Goal: Task Accomplishment & Management: Use online tool/utility

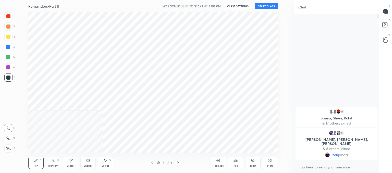
scroll to position [25392, 25259]
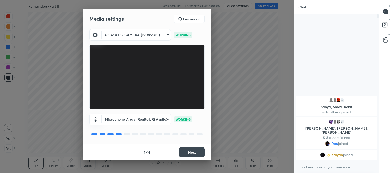
click at [198, 156] on button "Next" at bounding box center [192, 152] width 26 height 10
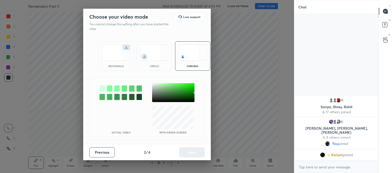
click at [142, 47] on img at bounding box center [154, 53] width 29 height 16
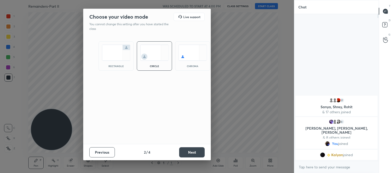
click at [194, 151] on button "Next" at bounding box center [192, 152] width 26 height 10
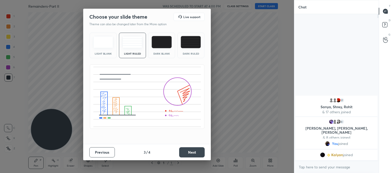
click at [183, 152] on button "Next" at bounding box center [192, 152] width 26 height 10
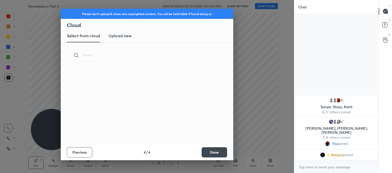
scroll to position [76, 164]
click at [118, 41] on new "Upload new" at bounding box center [120, 36] width 23 height 13
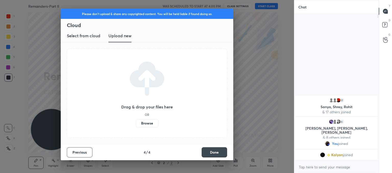
click at [151, 122] on label "Browse" at bounding box center [147, 123] width 23 height 8
click at [136, 122] on input "Browse" at bounding box center [136, 123] width 0 height 8
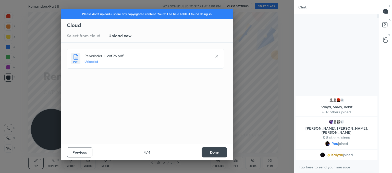
click at [215, 152] on button "Done" at bounding box center [215, 152] width 26 height 10
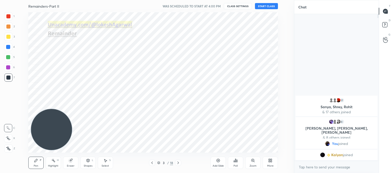
drag, startPoint x: 153, startPoint y: 163, endPoint x: 152, endPoint y: 158, distance: 5.2
click at [152, 163] on icon at bounding box center [152, 163] width 4 height 4
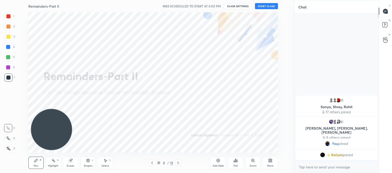
click at [270, 4] on button "START CLASS" at bounding box center [266, 6] width 23 height 6
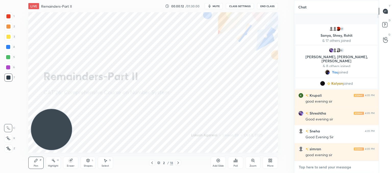
click at [331, 165] on textarea at bounding box center [336, 167] width 76 height 8
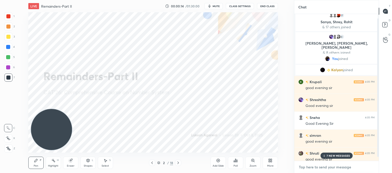
scroll to position [9, 0]
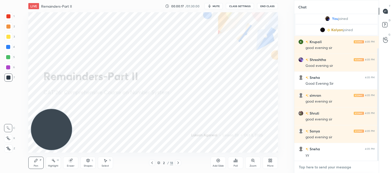
click at [318, 169] on textarea at bounding box center [336, 167] width 76 height 8
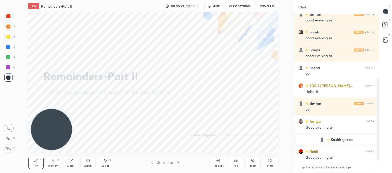
scroll to position [113, 0]
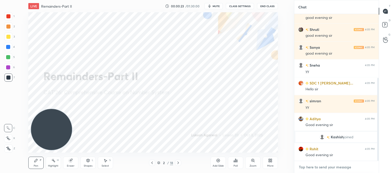
click at [319, 166] on textarea at bounding box center [336, 167] width 76 height 8
click at [10, 150] on icon at bounding box center [8, 149] width 5 height 4
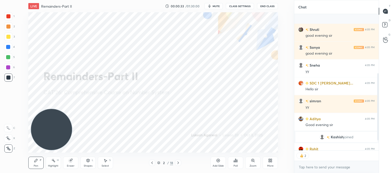
scroll to position [141, 0]
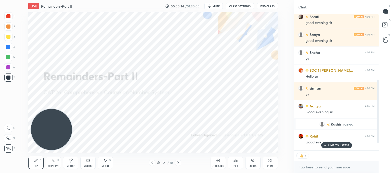
click at [331, 146] on p "JUMP TO LATEST" at bounding box center [339, 145] width 22 height 3
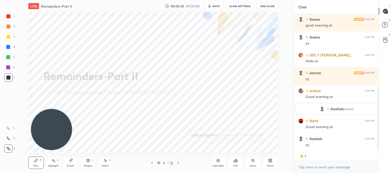
scroll to position [174, 0]
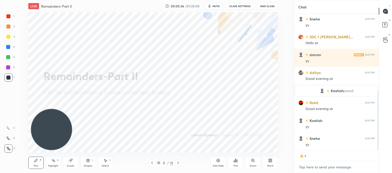
click at [320, 164] on textarea at bounding box center [336, 167] width 76 height 8
click at [311, 166] on textarea at bounding box center [336, 167] width 76 height 8
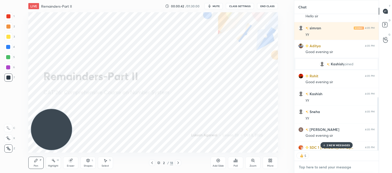
scroll to position [214, 0]
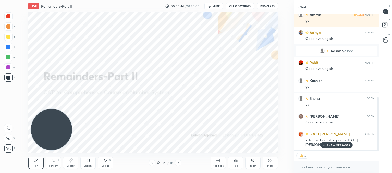
click at [337, 144] on p "2 NEW MESSAGES" at bounding box center [338, 145] width 23 height 3
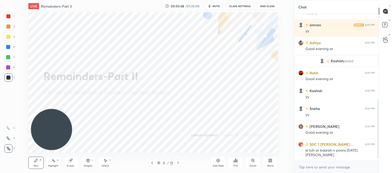
scroll to position [222, 0]
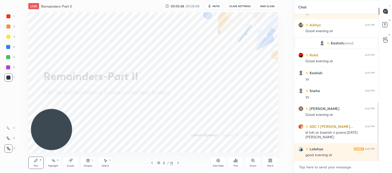
click at [303, 169] on textarea at bounding box center [336, 167] width 76 height 8
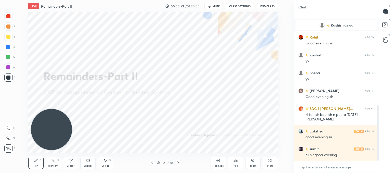
click at [317, 169] on textarea at bounding box center [336, 167] width 76 height 8
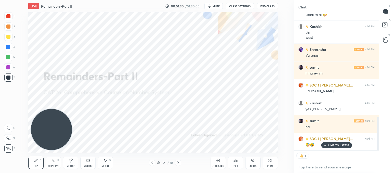
scroll to position [435, 0]
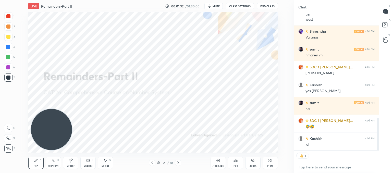
click at [316, 166] on textarea at bounding box center [336, 167] width 76 height 8
drag, startPoint x: 72, startPoint y: 162, endPoint x: 80, endPoint y: 157, distance: 9.9
click at [72, 162] on icon at bounding box center [71, 161] width 4 height 4
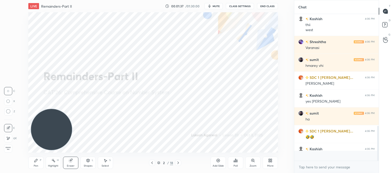
scroll to position [2, 2]
click at [4, 108] on div "Z" at bounding box center [9, 111] width 11 height 8
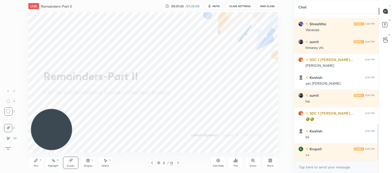
scroll to position [460, 0]
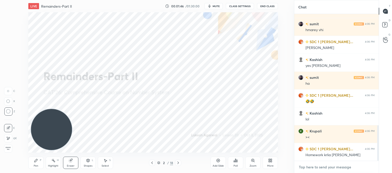
click at [337, 165] on textarea at bounding box center [336, 167] width 76 height 8
type textarea "x"
click at [179, 162] on icon at bounding box center [178, 163] width 4 height 4
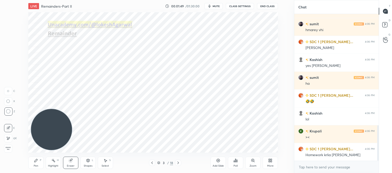
click at [179, 162] on icon at bounding box center [178, 163] width 4 height 4
click at [239, 159] on div "Poll" at bounding box center [235, 163] width 15 height 12
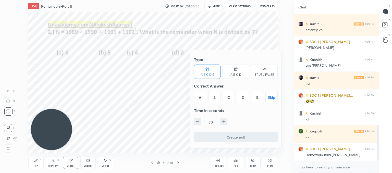
click at [238, 70] on div "A B C D" at bounding box center [236, 72] width 27 height 14
click at [255, 97] on div "D" at bounding box center [253, 97] width 15 height 12
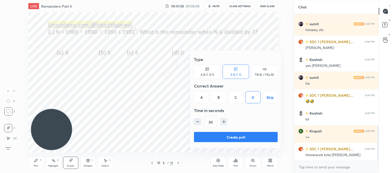
click at [195, 119] on icon "button" at bounding box center [197, 121] width 5 height 5
type input "15"
click at [209, 132] on button "Create poll" at bounding box center [236, 137] width 84 height 10
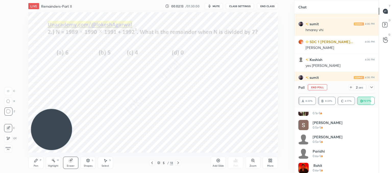
scroll to position [0, 0]
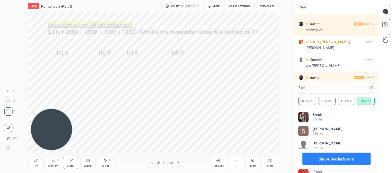
click at [372, 88] on icon at bounding box center [372, 87] width 4 height 4
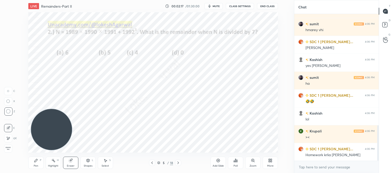
click at [179, 164] on icon at bounding box center [178, 163] width 4 height 4
click at [37, 163] on div "Pen P" at bounding box center [35, 163] width 15 height 12
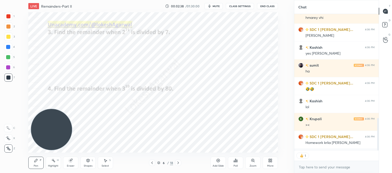
click at [235, 165] on div "Poll" at bounding box center [236, 166] width 4 height 3
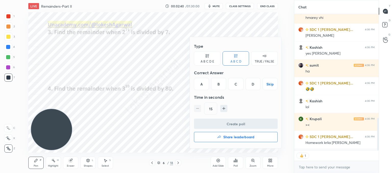
drag, startPoint x: 254, startPoint y: 82, endPoint x: 233, endPoint y: 106, distance: 31.9
click at [254, 82] on div "D" at bounding box center [253, 84] width 15 height 12
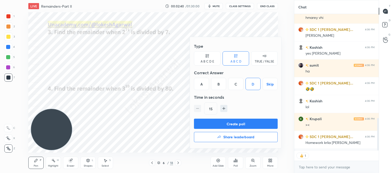
click at [223, 120] on button "Create poll" at bounding box center [236, 124] width 84 height 10
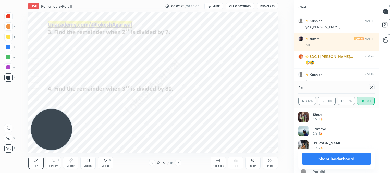
click at [371, 88] on icon at bounding box center [372, 87] width 4 height 4
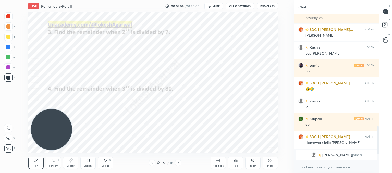
click at [238, 165] on div "Poll" at bounding box center [235, 163] width 15 height 12
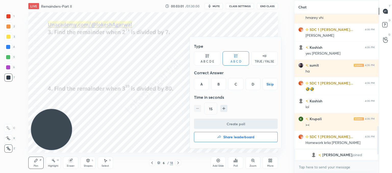
click at [238, 82] on div "C" at bounding box center [235, 84] width 15 height 12
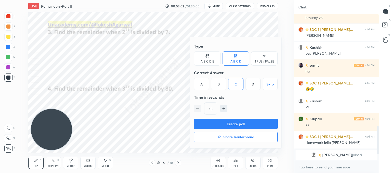
click at [230, 127] on button "Create poll" at bounding box center [236, 124] width 84 height 10
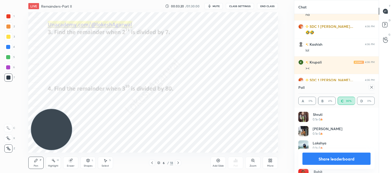
click at [370, 89] on icon at bounding box center [372, 87] width 4 height 4
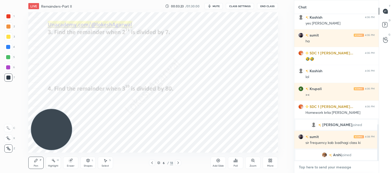
click at [322, 166] on textarea at bounding box center [336, 167] width 76 height 8
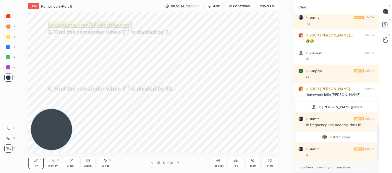
click at [177, 162] on icon at bounding box center [178, 163] width 4 height 4
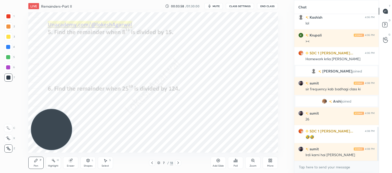
click at [239, 165] on div "Poll" at bounding box center [235, 163] width 15 height 12
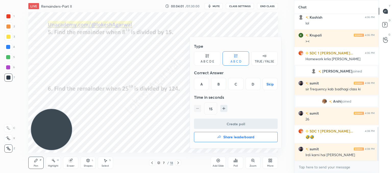
click at [154, 111] on div at bounding box center [196, 86] width 392 height 173
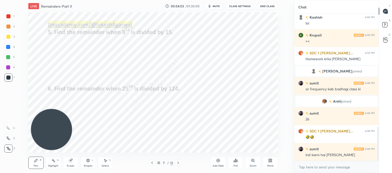
click at [237, 166] on div "Poll" at bounding box center [236, 166] width 4 height 3
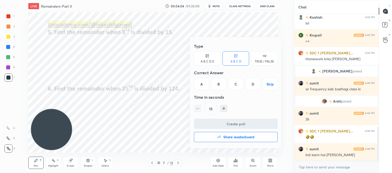
click at [235, 83] on div "C" at bounding box center [235, 84] width 15 height 12
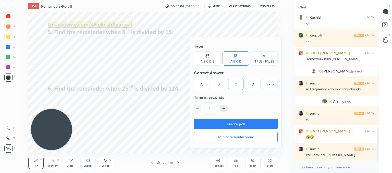
click at [222, 125] on button "Create poll" at bounding box center [236, 124] width 84 height 10
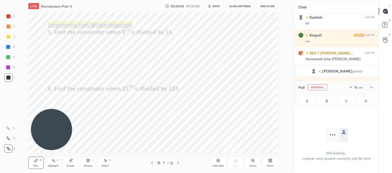
scroll to position [77, 83]
click at [107, 161] on icon at bounding box center [105, 161] width 4 height 4
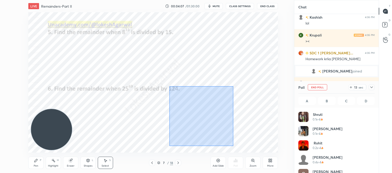
drag, startPoint x: 233, startPoint y: 146, endPoint x: 170, endPoint y: 81, distance: 91.0
click at [170, 81] on div "0 ° Undo Copy Duplicate Duplicate to new slide Delete" at bounding box center [153, 82] width 250 height 140
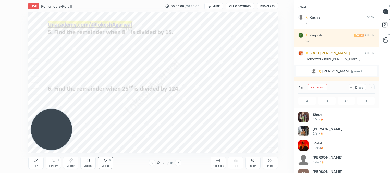
drag, startPoint x: 200, startPoint y: 103, endPoint x: 242, endPoint y: 99, distance: 41.8
click at [242, 99] on div "0 ° Undo Copy Duplicate Duplicate to new slide Delete" at bounding box center [153, 82] width 250 height 140
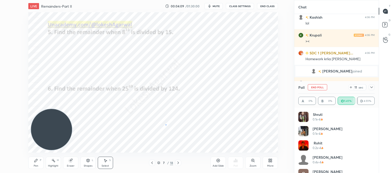
click at [166, 125] on div "0 ° Undo Copy Duplicate Duplicate to new slide Delete" at bounding box center [153, 82] width 250 height 140
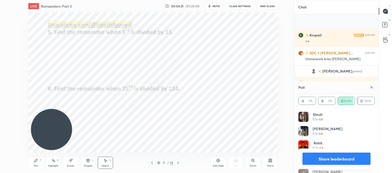
scroll to position [531, 0]
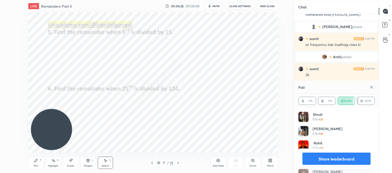
click at [371, 88] on icon at bounding box center [371, 87] width 3 height 3
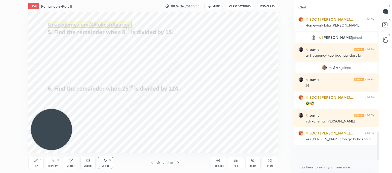
scroll to position [143, 83]
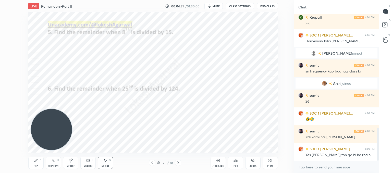
click at [178, 163] on icon at bounding box center [178, 163] width 4 height 4
click at [33, 164] on div "Pen P" at bounding box center [35, 163] width 15 height 12
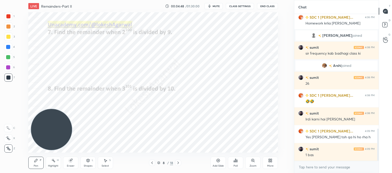
click at [239, 164] on div "Poll" at bounding box center [235, 163] width 15 height 12
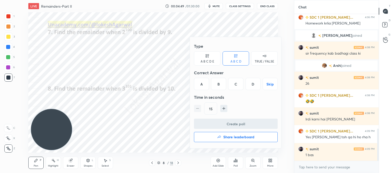
drag, startPoint x: 256, startPoint y: 82, endPoint x: 249, endPoint y: 110, distance: 28.4
click at [256, 82] on div "D" at bounding box center [253, 84] width 15 height 12
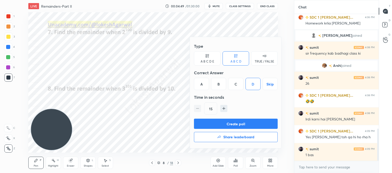
click at [241, 123] on button "Create poll" at bounding box center [236, 124] width 84 height 10
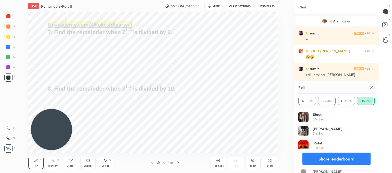
drag, startPoint x: 370, startPoint y: 87, endPoint x: 336, endPoint y: 103, distance: 37.9
click at [370, 87] on icon at bounding box center [372, 87] width 4 height 4
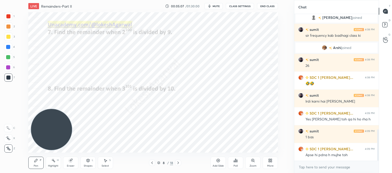
click at [237, 161] on icon at bounding box center [237, 161] width 1 height 2
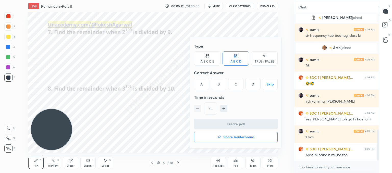
click at [222, 87] on div "B" at bounding box center [218, 84] width 15 height 12
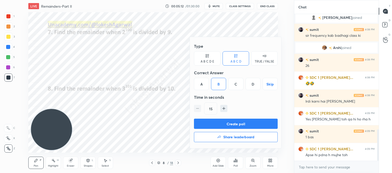
click at [224, 126] on button "Create poll" at bounding box center [236, 124] width 84 height 10
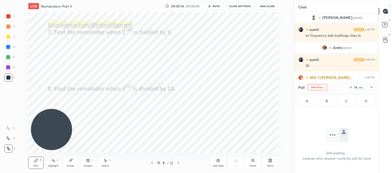
drag, startPoint x: 105, startPoint y: 163, endPoint x: 218, endPoint y: 163, distance: 112.3
click at [105, 163] on div "Select S" at bounding box center [105, 163] width 15 height 12
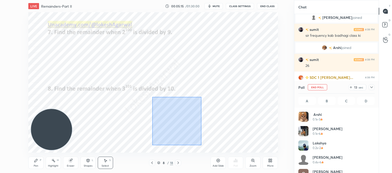
drag, startPoint x: 201, startPoint y: 145, endPoint x: 154, endPoint y: 91, distance: 71.5
click at [154, 93] on div "0 ° Undo Copy Duplicate Duplicate to new slide Delete" at bounding box center [153, 82] width 250 height 140
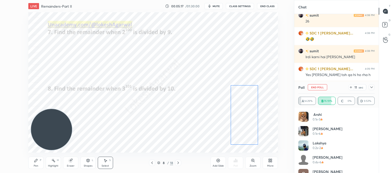
drag, startPoint x: 178, startPoint y: 123, endPoint x: 245, endPoint y: 117, distance: 67.1
click at [245, 117] on div "0 ° Undo Copy Duplicate Duplicate to new slide Delete" at bounding box center [153, 82] width 250 height 140
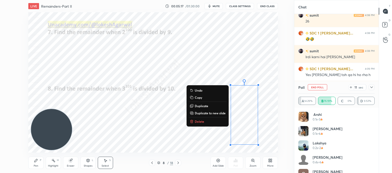
click at [135, 128] on div "0 ° Undo Copy Duplicate Duplicate to new slide Delete" at bounding box center [153, 82] width 250 height 140
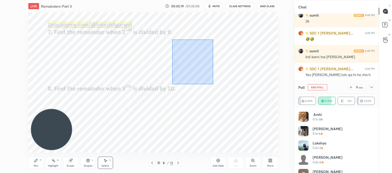
drag, startPoint x: 213, startPoint y: 84, endPoint x: 172, endPoint y: 19, distance: 77.4
click at [172, 19] on div "0 ° Undo Copy Duplicate Duplicate to new slide Delete" at bounding box center [153, 82] width 250 height 140
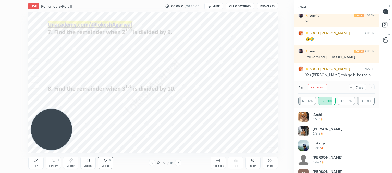
drag, startPoint x: 185, startPoint y: 46, endPoint x: 234, endPoint y: 38, distance: 49.2
click at [234, 38] on div "0 ° Undo Copy Duplicate Duplicate to new slide Delete" at bounding box center [153, 82] width 250 height 140
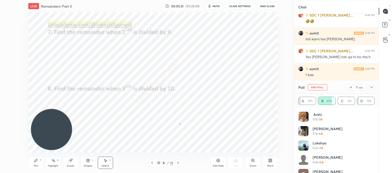
click at [180, 124] on div "0 ° Undo Copy Duplicate Duplicate to new slide Delete" at bounding box center [153, 82] width 250 height 140
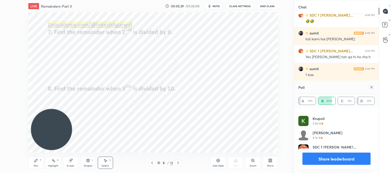
click at [370, 87] on icon at bounding box center [372, 87] width 4 height 4
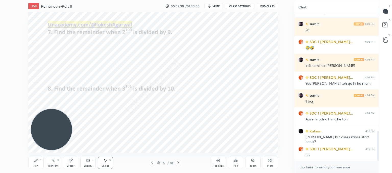
click at [179, 162] on icon at bounding box center [178, 163] width 4 height 4
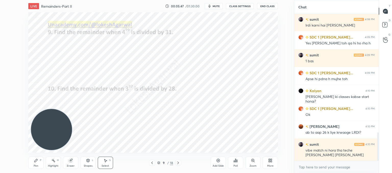
click at [31, 165] on div "Pen P" at bounding box center [35, 163] width 15 height 12
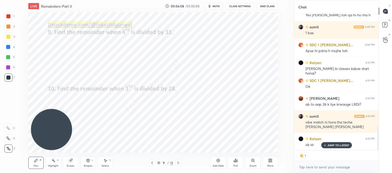
click at [342, 143] on div "JUMP TO LATEST" at bounding box center [336, 145] width 31 height 6
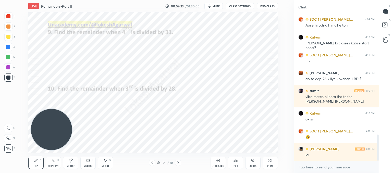
click at [244, 165] on div "Add Slide Poll Zoom More" at bounding box center [244, 163] width 67 height 29
click at [240, 164] on div "Poll" at bounding box center [235, 163] width 15 height 12
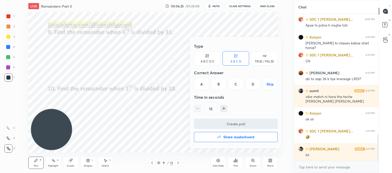
click at [236, 86] on div "C" at bounding box center [235, 84] width 15 height 12
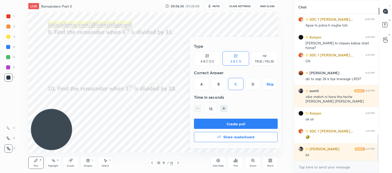
click at [231, 123] on button "Create poll" at bounding box center [236, 124] width 84 height 10
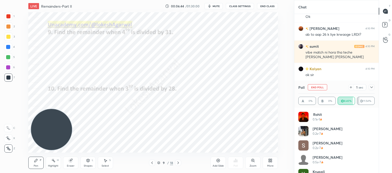
scroll to position [732, 0]
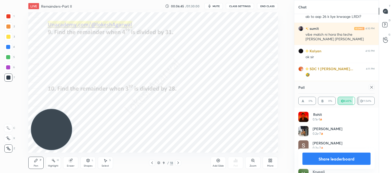
click at [372, 86] on icon at bounding box center [372, 87] width 4 height 4
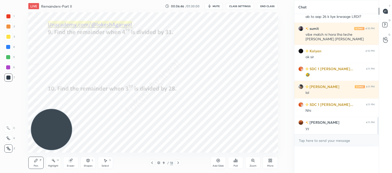
scroll to position [2, 2]
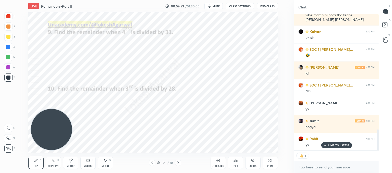
click at [178, 164] on icon at bounding box center [178, 163] width 4 height 4
click at [236, 165] on div "Poll" at bounding box center [236, 166] width 4 height 3
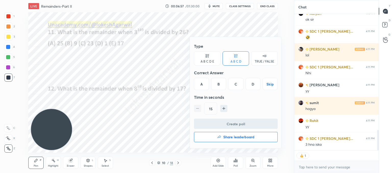
click at [207, 60] on div "A B C D E" at bounding box center [208, 61] width 14 height 3
click at [212, 84] on div "B" at bounding box center [214, 84] width 12 height 12
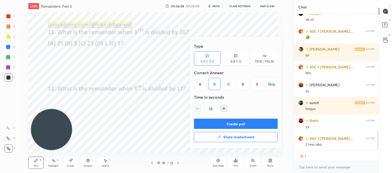
click at [217, 122] on button "Create poll" at bounding box center [236, 124] width 84 height 10
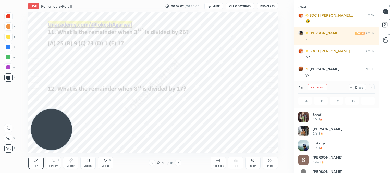
click at [37, 161] on icon at bounding box center [36, 161] width 4 height 4
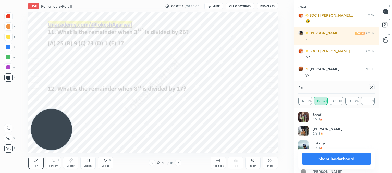
click at [372, 87] on icon at bounding box center [372, 87] width 4 height 4
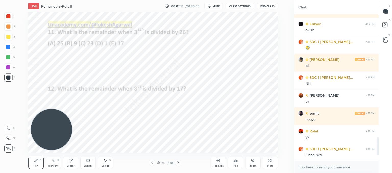
click at [235, 164] on div "Poll" at bounding box center [235, 163] width 15 height 12
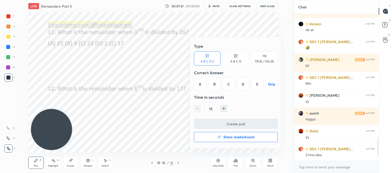
click at [232, 82] on div "C" at bounding box center [229, 84] width 12 height 12
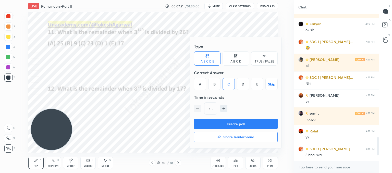
click at [225, 120] on button "Create poll" at bounding box center [236, 124] width 84 height 10
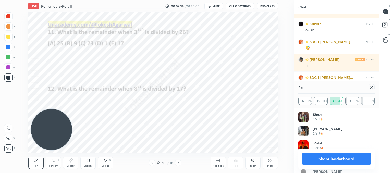
click at [371, 89] on icon at bounding box center [372, 87] width 4 height 4
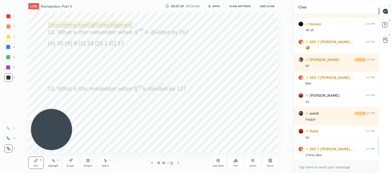
click at [177, 163] on icon at bounding box center [178, 163] width 4 height 4
click at [238, 165] on div "Poll" at bounding box center [235, 163] width 15 height 12
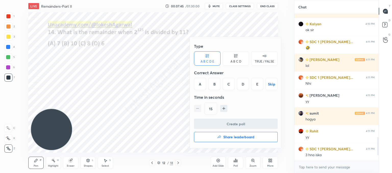
click at [226, 66] on div "Type A B C D E A B C D TRUE / FALSE Correct Answer A B C D E Skip Time in secon…" at bounding box center [236, 80] width 84 height 78
drag, startPoint x: 231, startPoint y: 62, endPoint x: 209, endPoint y: 86, distance: 32.2
click at [231, 62] on div "A B C D" at bounding box center [236, 61] width 11 height 3
click at [219, 83] on div "B" at bounding box center [218, 84] width 15 height 12
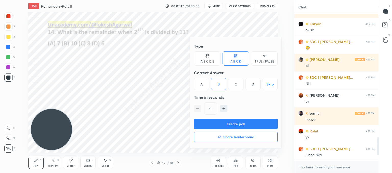
click at [215, 125] on button "Create poll" at bounding box center [236, 124] width 84 height 10
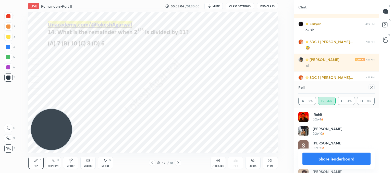
click at [373, 88] on icon at bounding box center [371, 87] width 3 height 3
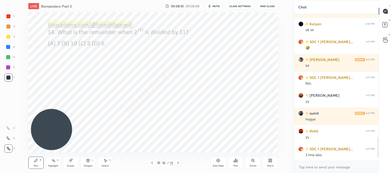
click at [178, 164] on icon at bounding box center [178, 163] width 4 height 4
click at [242, 163] on div "Poll" at bounding box center [235, 163] width 15 height 12
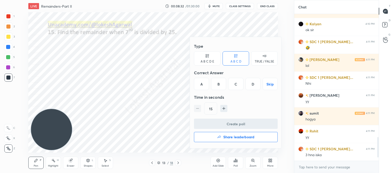
drag, startPoint x: 242, startPoint y: 84, endPoint x: 242, endPoint y: 95, distance: 11.5
click at [242, 84] on div "C" at bounding box center [235, 84] width 15 height 12
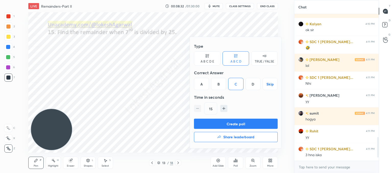
click at [234, 124] on button "Create poll" at bounding box center [236, 124] width 84 height 10
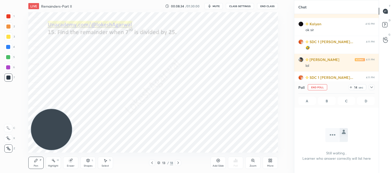
click at [107, 163] on div "Select S" at bounding box center [105, 163] width 15 height 12
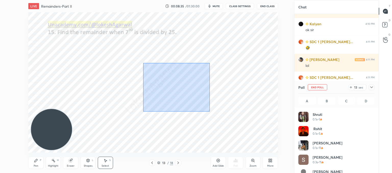
drag, startPoint x: 210, startPoint y: 112, endPoint x: 144, endPoint y: 32, distance: 103.4
click at [144, 32] on div "0 ° Undo Copy Duplicate Duplicate to new slide Delete" at bounding box center [153, 82] width 250 height 140
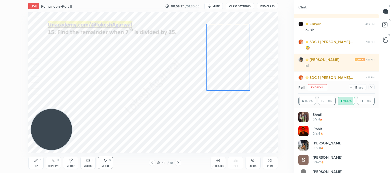
drag, startPoint x: 197, startPoint y: 57, endPoint x: 222, endPoint y: 50, distance: 25.4
click at [222, 50] on div "0 ° Undo Copy Duplicate Duplicate to new slide Delete" at bounding box center [153, 82] width 250 height 140
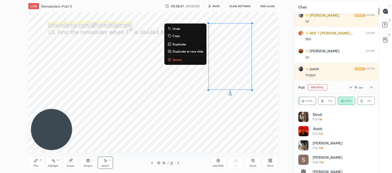
click at [151, 109] on div "0 ° Undo Copy Duplicate Duplicate to new slide Delete" at bounding box center [153, 82] width 250 height 140
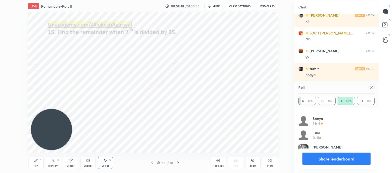
drag, startPoint x: 371, startPoint y: 82, endPoint x: 370, endPoint y: 89, distance: 6.7
click at [371, 85] on div "Poll" at bounding box center [336, 87] width 76 height 12
click at [371, 83] on div "Poll" at bounding box center [336, 87] width 76 height 12
drag, startPoint x: 374, startPoint y: 87, endPoint x: 367, endPoint y: 90, distance: 7.3
click at [374, 87] on div at bounding box center [372, 87] width 6 height 6
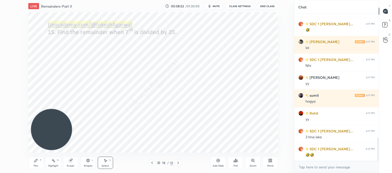
click at [33, 163] on div "Pen P" at bounding box center [35, 163] width 15 height 12
click at [176, 165] on div at bounding box center [178, 163] width 6 height 6
click at [239, 161] on div "Poll" at bounding box center [235, 163] width 15 height 12
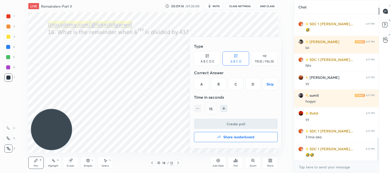
drag, startPoint x: 201, startPoint y: 56, endPoint x: 207, endPoint y: 76, distance: 20.6
click at [202, 56] on div "A B C D E" at bounding box center [207, 58] width 27 height 14
click at [211, 81] on div "B" at bounding box center [214, 84] width 12 height 12
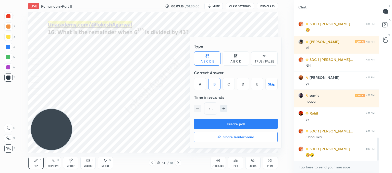
click at [219, 124] on button "Create poll" at bounding box center [236, 124] width 84 height 10
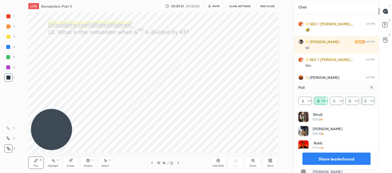
click at [372, 89] on icon at bounding box center [372, 87] width 4 height 4
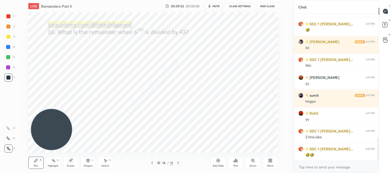
click at [177, 164] on icon at bounding box center [178, 163] width 2 height 3
click at [235, 163] on div "Poll" at bounding box center [235, 163] width 15 height 12
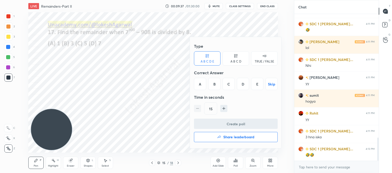
click at [239, 63] on div "A B C D" at bounding box center [236, 61] width 11 height 3
click at [239, 86] on div "C" at bounding box center [235, 84] width 15 height 12
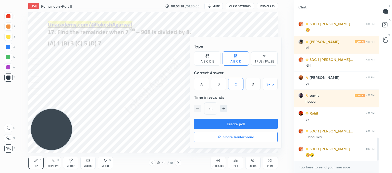
click at [226, 123] on button "Create poll" at bounding box center [236, 124] width 84 height 10
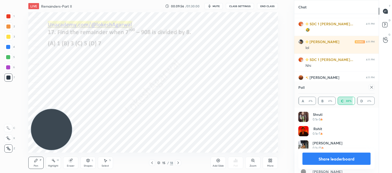
click at [371, 85] on icon at bounding box center [372, 87] width 4 height 4
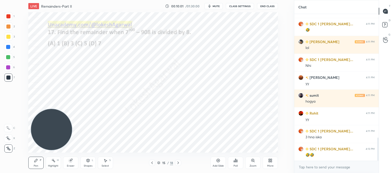
click at [177, 164] on icon at bounding box center [178, 163] width 4 height 4
click at [234, 157] on div "Poll" at bounding box center [235, 163] width 15 height 12
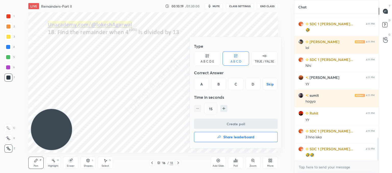
click at [202, 57] on div "A B C D E" at bounding box center [207, 58] width 27 height 14
click at [244, 82] on div "D" at bounding box center [243, 84] width 12 height 12
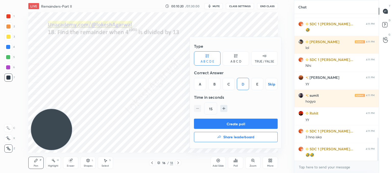
click at [230, 125] on button "Create poll" at bounding box center [236, 124] width 84 height 10
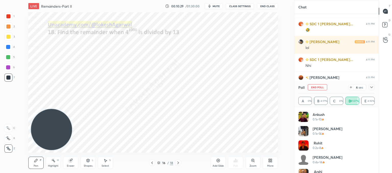
click at [106, 165] on div "Select" at bounding box center [105, 166] width 7 height 3
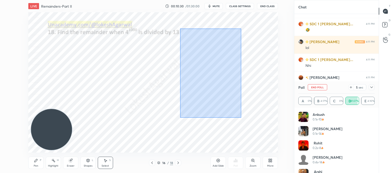
drag, startPoint x: 241, startPoint y: 120, endPoint x: 180, endPoint y: 29, distance: 109.4
click at [180, 29] on div "0 ° Undo Copy Duplicate Duplicate to new slide Delete" at bounding box center [153, 82] width 250 height 140
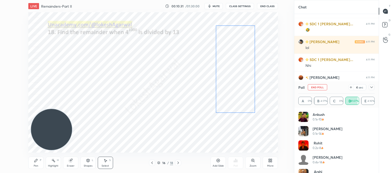
drag, startPoint x: 197, startPoint y: 55, endPoint x: 227, endPoint y: 49, distance: 31.1
click at [227, 49] on div "0 ° Undo Copy Duplicate Duplicate to new slide Delete" at bounding box center [153, 82] width 250 height 140
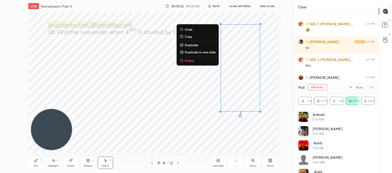
click at [165, 99] on div "0 ° Undo Copy Duplicate Duplicate to new slide Delete" at bounding box center [153, 82] width 250 height 140
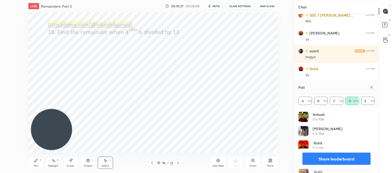
drag, startPoint x: 373, startPoint y: 89, endPoint x: 355, endPoint y: 102, distance: 21.8
click at [373, 89] on icon at bounding box center [372, 87] width 4 height 4
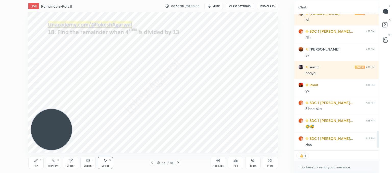
click at [179, 163] on icon at bounding box center [178, 163] width 2 height 3
click at [237, 162] on icon at bounding box center [237, 161] width 1 height 2
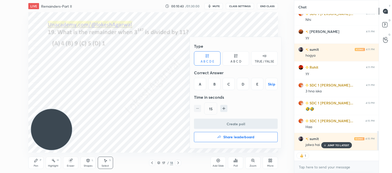
click at [236, 58] on icon at bounding box center [236, 55] width 4 height 5
click at [222, 82] on div "B" at bounding box center [218, 84] width 15 height 12
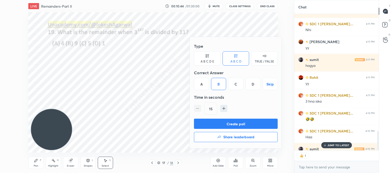
click at [228, 126] on button "Create poll" at bounding box center [236, 124] width 84 height 10
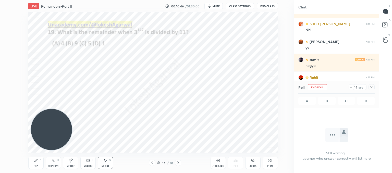
click at [370, 89] on div at bounding box center [372, 87] width 6 height 6
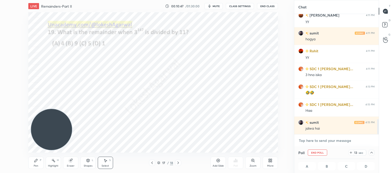
click at [320, 137] on textarea at bounding box center [336, 141] width 76 height 8
click at [370, 153] on icon at bounding box center [372, 153] width 4 height 4
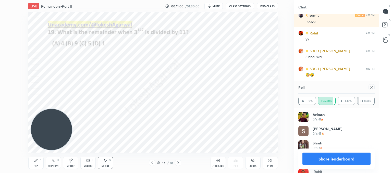
drag, startPoint x: 372, startPoint y: 88, endPoint x: 285, endPoint y: 91, distance: 87.1
click at [372, 88] on icon at bounding box center [372, 87] width 4 height 4
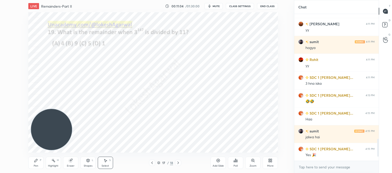
click at [176, 163] on icon at bounding box center [178, 163] width 4 height 4
click at [37, 164] on div "Pen P" at bounding box center [35, 163] width 15 height 12
click at [233, 163] on div "Poll" at bounding box center [235, 163] width 15 height 12
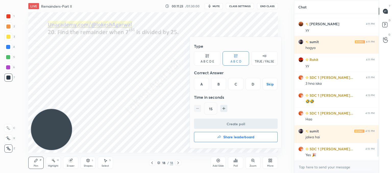
click at [236, 86] on div "C" at bounding box center [235, 84] width 15 height 12
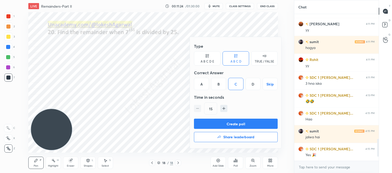
click at [221, 123] on button "Create poll" at bounding box center [236, 124] width 84 height 10
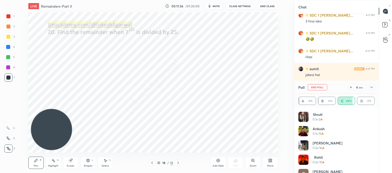
click at [371, 88] on icon at bounding box center [372, 87] width 4 height 4
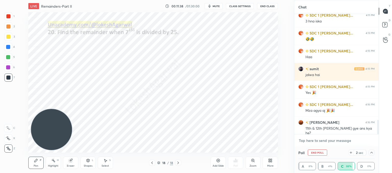
click at [310, 142] on textarea at bounding box center [336, 141] width 76 height 8
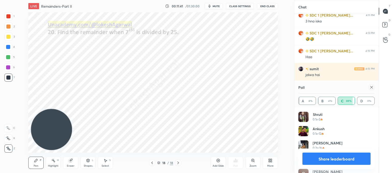
click at [371, 87] on icon at bounding box center [372, 87] width 4 height 4
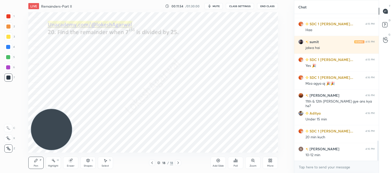
click at [105, 165] on div "Select" at bounding box center [105, 166] width 7 height 3
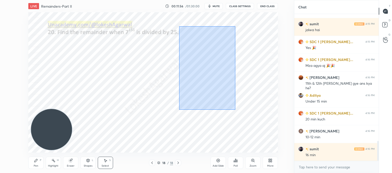
drag, startPoint x: 235, startPoint y: 110, endPoint x: 176, endPoint y: 19, distance: 108.6
click at [176, 19] on div "0 ° Undo Copy Duplicate Duplicate to new slide Delete" at bounding box center [153, 82] width 250 height 140
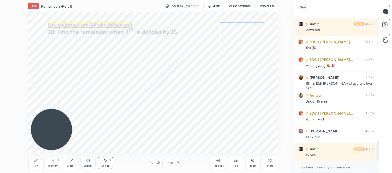
drag, startPoint x: 201, startPoint y: 62, endPoint x: 239, endPoint y: 51, distance: 39.1
click at [239, 51] on div "0 ° Undo Copy Duplicate Duplicate to new slide Delete" at bounding box center [153, 82] width 250 height 140
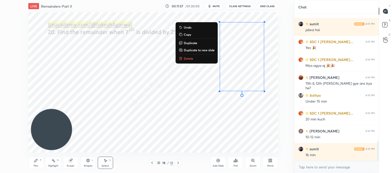
click at [200, 114] on div "0 ° Undo Copy Duplicate Duplicate to new slide Delete" at bounding box center [153, 82] width 250 height 140
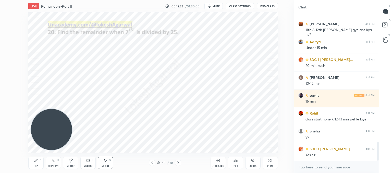
click at [150, 163] on icon at bounding box center [152, 163] width 4 height 4
click at [235, 165] on div "Poll" at bounding box center [236, 166] width 4 height 3
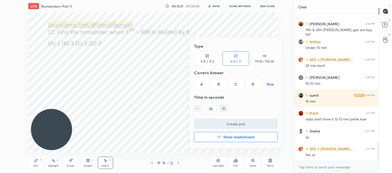
click at [230, 135] on h4 "Share leaderboard" at bounding box center [238, 137] width 31 height 4
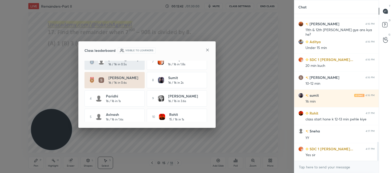
scroll to position [30, 0]
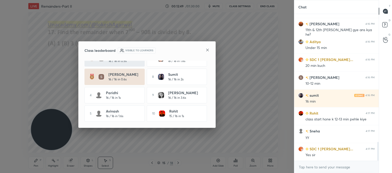
click at [208, 48] on icon at bounding box center [208, 50] width 4 height 4
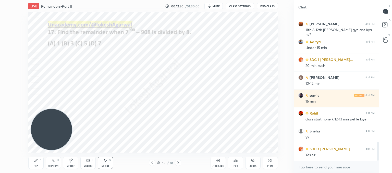
scroll to position [997, 0]
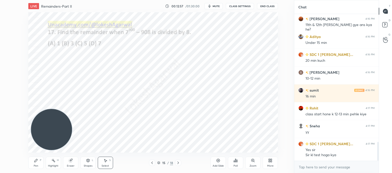
click at [36, 161] on icon at bounding box center [35, 160] width 3 height 3
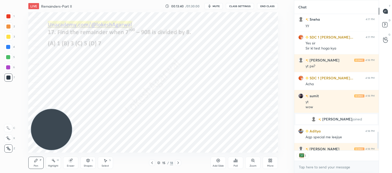
scroll to position [961, 0]
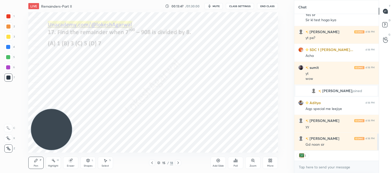
drag, startPoint x: 104, startPoint y: 161, endPoint x: 105, endPoint y: 154, distance: 6.9
click at [104, 161] on icon at bounding box center [105, 161] width 4 height 4
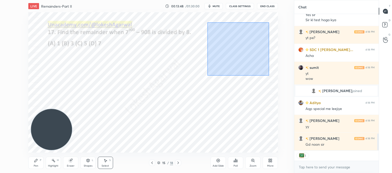
drag, startPoint x: 207, startPoint y: 22, endPoint x: 269, endPoint y: 76, distance: 81.5
click at [269, 76] on div "0 ° Undo Copy Duplicate Duplicate to new slide Delete" at bounding box center [153, 82] width 250 height 140
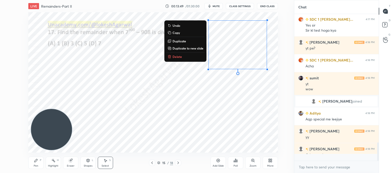
scroll to position [2, 2]
click at [175, 58] on p "Delete" at bounding box center [177, 57] width 9 height 4
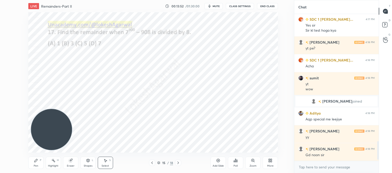
scroll to position [968, 0]
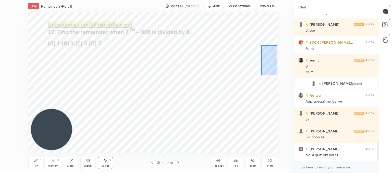
drag, startPoint x: 261, startPoint y: 45, endPoint x: 275, endPoint y: 68, distance: 26.7
click at [275, 73] on div "0 ° Undo Copy Duplicate Duplicate to new slide Delete" at bounding box center [153, 82] width 250 height 140
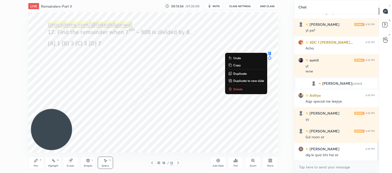
scroll to position [986, 0]
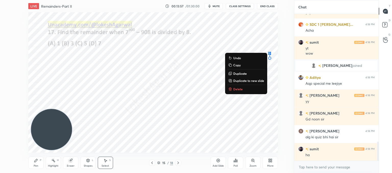
click at [237, 92] on div "0 ° Undo Copy Duplicate Duplicate to new slide Delete" at bounding box center [153, 82] width 250 height 140
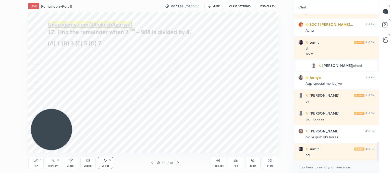
scroll to position [1004, 0]
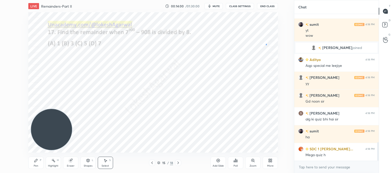
drag, startPoint x: 266, startPoint y: 44, endPoint x: 271, endPoint y: 68, distance: 25.1
click at [271, 68] on div "0 ° Undo Copy Duplicate Duplicate to new slide Delete" at bounding box center [153, 82] width 250 height 140
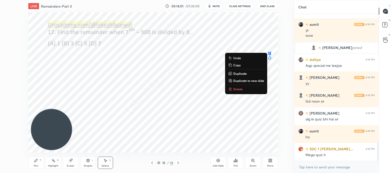
click at [237, 89] on p "Delete" at bounding box center [237, 89] width 9 height 4
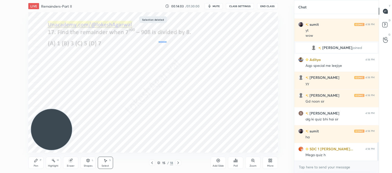
drag, startPoint x: 158, startPoint y: 41, endPoint x: 170, endPoint y: 44, distance: 12.1
click at [170, 45] on div "0 ° Undo Copy Duplicate Duplicate to new slide Delete" at bounding box center [153, 82] width 250 height 140
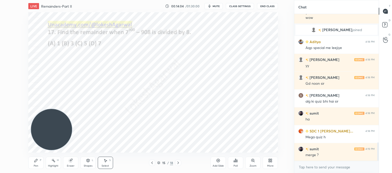
drag, startPoint x: 38, startPoint y: 164, endPoint x: 59, endPoint y: 150, distance: 25.1
click at [38, 164] on div "Pen P" at bounding box center [35, 163] width 15 height 12
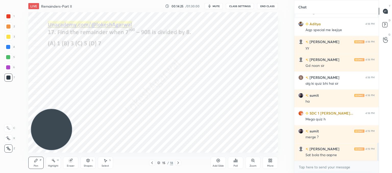
click at [108, 165] on div "Select" at bounding box center [105, 166] width 7 height 3
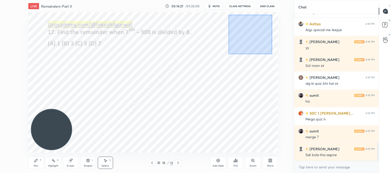
drag, startPoint x: 229, startPoint y: 14, endPoint x: 274, endPoint y: 47, distance: 56.1
click at [273, 53] on div "0 ° Undo Copy Duplicate Duplicate to new slide Delete" at bounding box center [153, 82] width 250 height 140
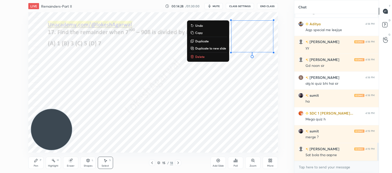
click at [201, 56] on p "Delete" at bounding box center [199, 57] width 9 height 4
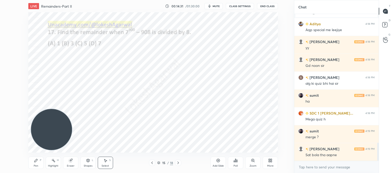
click at [153, 162] on icon at bounding box center [152, 163] width 4 height 4
click at [153, 162] on icon at bounding box center [152, 163] width 2 height 3
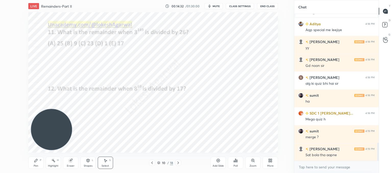
click at [153, 162] on icon at bounding box center [152, 163] width 2 height 3
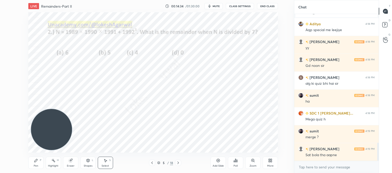
scroll to position [1058, 0]
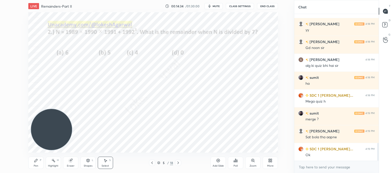
click at [153, 162] on icon at bounding box center [152, 163] width 2 height 3
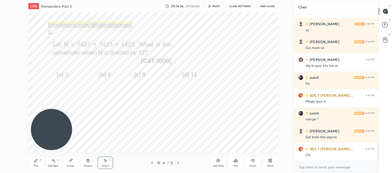
scroll to position [1075, 0]
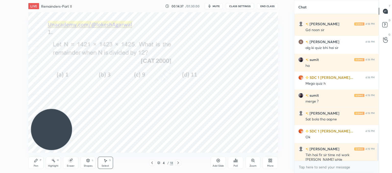
click at [176, 160] on div at bounding box center [178, 163] width 6 height 6
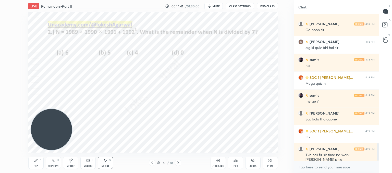
click at [36, 161] on icon at bounding box center [35, 160] width 3 height 3
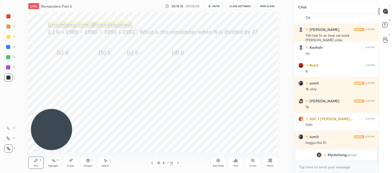
scroll to position [1121, 0]
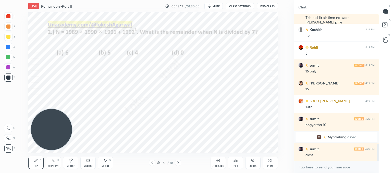
click at [106, 162] on icon at bounding box center [105, 161] width 4 height 4
click at [71, 163] on div "Eraser" at bounding box center [70, 163] width 15 height 12
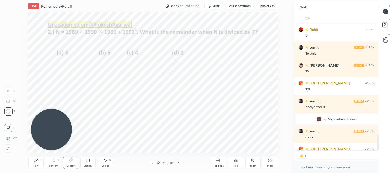
scroll to position [135, 83]
click at [178, 163] on icon at bounding box center [178, 163] width 2 height 3
click at [177, 163] on icon at bounding box center [178, 163] width 4 height 4
click at [153, 161] on icon at bounding box center [152, 163] width 4 height 4
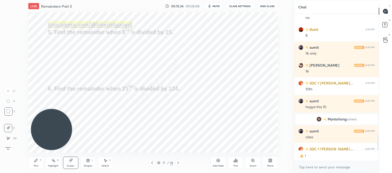
click at [152, 163] on icon at bounding box center [152, 163] width 4 height 4
click at [151, 163] on icon at bounding box center [152, 163] width 4 height 4
click at [37, 163] on div "Pen P" at bounding box center [35, 163] width 15 height 12
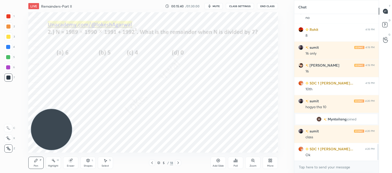
scroll to position [1139, 0]
click at [176, 162] on icon at bounding box center [178, 163] width 4 height 4
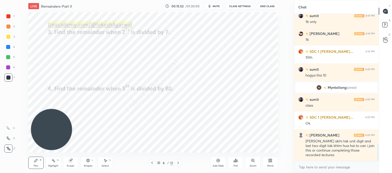
drag, startPoint x: 105, startPoint y: 164, endPoint x: 107, endPoint y: 152, distance: 11.3
click at [105, 163] on div "Select S" at bounding box center [105, 163] width 15 height 12
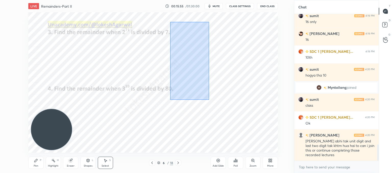
drag, startPoint x: 170, startPoint y: 22, endPoint x: 208, endPoint y: 98, distance: 85.3
click at [211, 101] on div "0 ° Undo Copy Duplicate Duplicate to new slide Delete" at bounding box center [153, 82] width 250 height 140
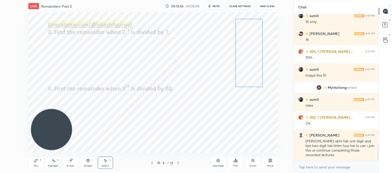
drag, startPoint x: 187, startPoint y: 53, endPoint x: 247, endPoint y: 48, distance: 59.5
click at [247, 48] on div "0 ° Undo Copy Duplicate Duplicate to new slide Delete" at bounding box center [153, 82] width 250 height 140
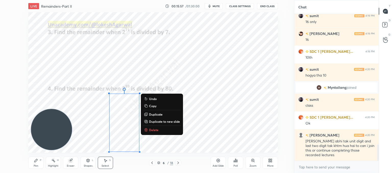
drag, startPoint x: 104, startPoint y: 87, endPoint x: 163, endPoint y: 160, distance: 93.7
click at [165, 163] on div "LIVE Remainders-Part II 00:15:57 / 01:30:00 mute CLASS SETTINGS End Class 0 ° U…" at bounding box center [153, 86] width 274 height 173
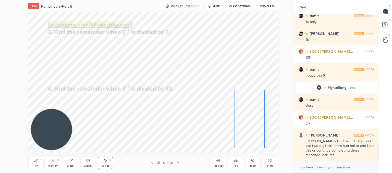
drag, startPoint x: 145, startPoint y: 121, endPoint x: 243, endPoint y: 113, distance: 98.8
click at [247, 112] on div "0 ° Undo Copy Duplicate Duplicate to new slide Delete" at bounding box center [153, 82] width 250 height 140
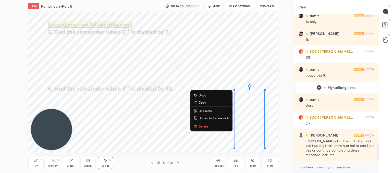
click at [142, 122] on div "0 ° Undo Copy Duplicate Duplicate to new slide Delete" at bounding box center [153, 82] width 250 height 140
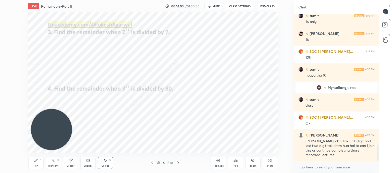
click at [92, 161] on div "L" at bounding box center [93, 160] width 2 height 3
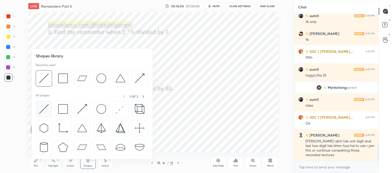
click at [49, 108] on div at bounding box center [44, 109] width 16 height 16
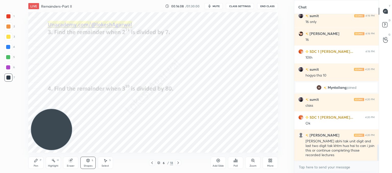
drag, startPoint x: 34, startPoint y: 163, endPoint x: 50, endPoint y: 135, distance: 32.4
click at [34, 162] on div "Pen P" at bounding box center [35, 163] width 15 height 12
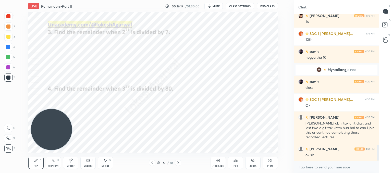
click at [178, 162] on icon at bounding box center [178, 163] width 4 height 4
click at [178, 163] on icon at bounding box center [178, 163] width 4 height 4
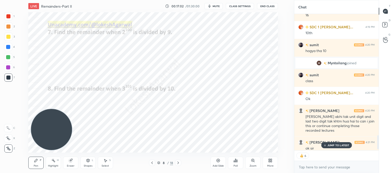
scroll to position [1199, 0]
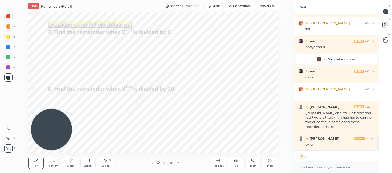
click at [178, 164] on icon at bounding box center [178, 163] width 2 height 3
drag, startPoint x: 103, startPoint y: 162, endPoint x: 109, endPoint y: 153, distance: 10.5
click at [104, 161] on icon at bounding box center [105, 161] width 4 height 4
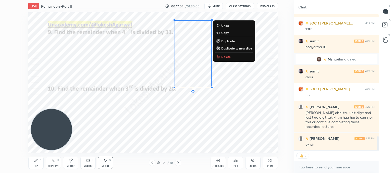
drag, startPoint x: 219, startPoint y: 93, endPoint x: 180, endPoint y: 8, distance: 93.9
click at [180, 8] on div "LIVE Remainders-Part II 00:17:09 / 01:30:00 mute CLASS SETTINGS End Class 0 ° U…" at bounding box center [153, 86] width 274 height 173
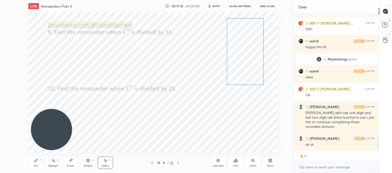
click at [246, 52] on div "0 ° Undo Copy Duplicate Duplicate to new slide Delete" at bounding box center [153, 82] width 250 height 140
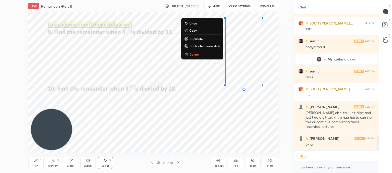
click at [34, 166] on div "Pen" at bounding box center [36, 166] width 5 height 3
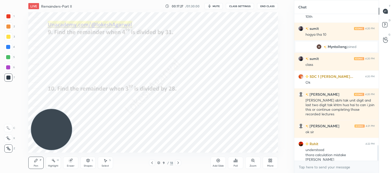
scroll to position [1229, 0]
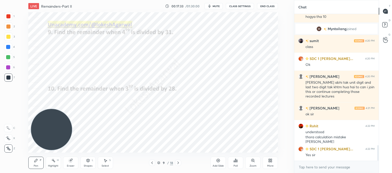
click at [179, 163] on icon at bounding box center [178, 163] width 4 height 4
click at [179, 162] on icon at bounding box center [178, 163] width 4 height 4
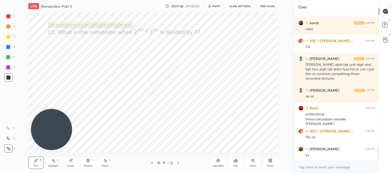
click at [180, 163] on div at bounding box center [178, 163] width 6 height 6
click at [181, 161] on div at bounding box center [178, 163] width 6 height 6
click at [179, 162] on icon at bounding box center [178, 163] width 4 height 4
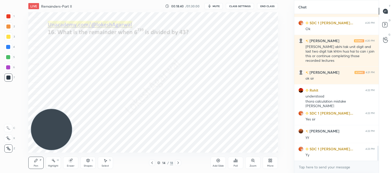
scroll to position [1283, 0]
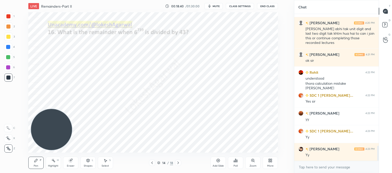
click at [179, 163] on icon at bounding box center [178, 163] width 4 height 4
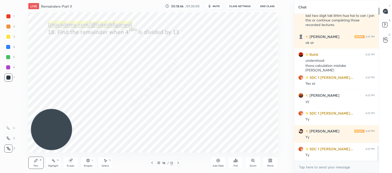
click at [177, 163] on icon at bounding box center [178, 163] width 4 height 4
click at [180, 162] on icon at bounding box center [178, 163] width 4 height 4
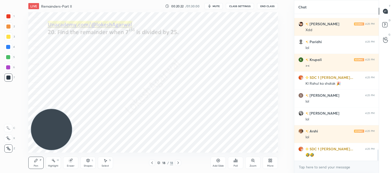
scroll to position [1797, 0]
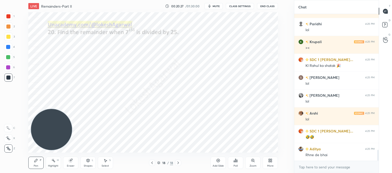
drag, startPoint x: 71, startPoint y: 163, endPoint x: 74, endPoint y: 161, distance: 4.1
click at [70, 163] on div "Eraser" at bounding box center [70, 163] width 15 height 12
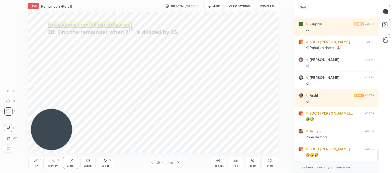
click at [36, 162] on icon at bounding box center [36, 161] width 4 height 4
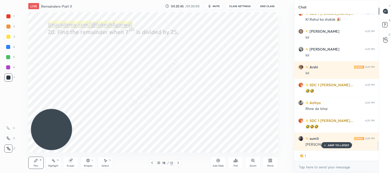
scroll to position [1861, 0]
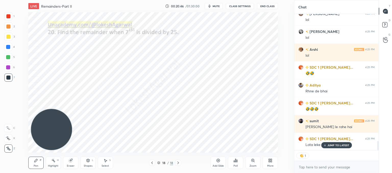
click at [334, 147] on p "JUMP TO LATEST" at bounding box center [339, 145] width 22 height 3
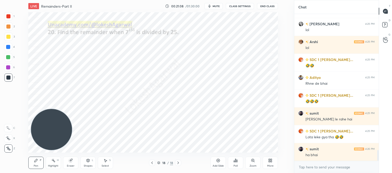
scroll to position [1886, 0]
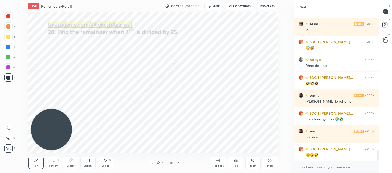
click at [270, 161] on icon at bounding box center [269, 161] width 1 height 1
click at [242, 107] on icon at bounding box center [241, 108] width 3 height 2
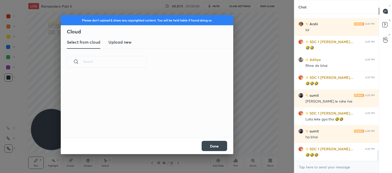
scroll to position [63, 164]
click at [116, 41] on h3 "Upload new" at bounding box center [120, 42] width 23 height 6
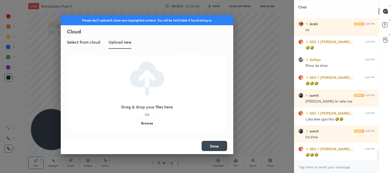
click at [152, 124] on label "Browse" at bounding box center [147, 123] width 23 height 8
click at [136, 124] on input "Browse" at bounding box center [136, 123] width 0 height 8
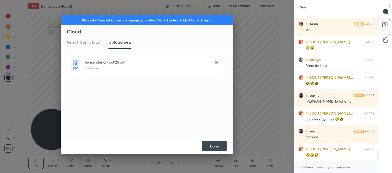
click at [209, 142] on button "Done" at bounding box center [215, 146] width 26 height 10
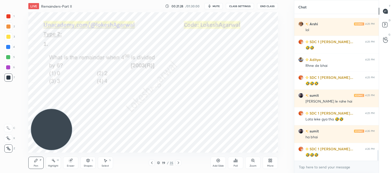
click at [153, 163] on icon at bounding box center [152, 163] width 4 height 4
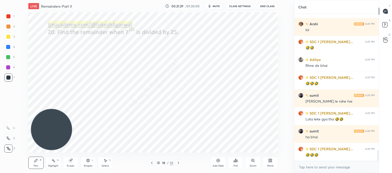
click at [216, 163] on div "Add Slide" at bounding box center [218, 163] width 15 height 12
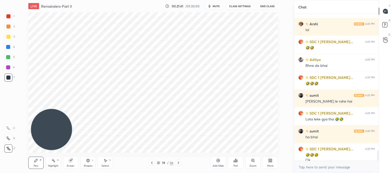
scroll to position [1891, 0]
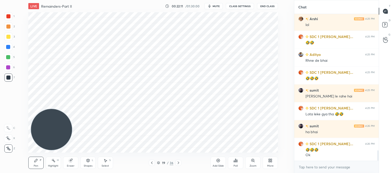
drag, startPoint x: 70, startPoint y: 164, endPoint x: 75, endPoint y: 153, distance: 12.3
click at [70, 162] on div "Eraser" at bounding box center [70, 163] width 15 height 12
drag, startPoint x: 34, startPoint y: 164, endPoint x: 55, endPoint y: 133, distance: 37.8
click at [35, 163] on div "Pen P" at bounding box center [35, 163] width 15 height 12
drag, startPoint x: 71, startPoint y: 164, endPoint x: 73, endPoint y: 162, distance: 2.9
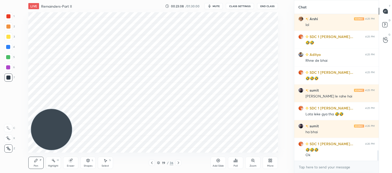
click at [73, 163] on div "Eraser" at bounding box center [70, 163] width 15 height 12
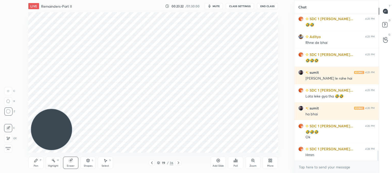
scroll to position [1927, 0]
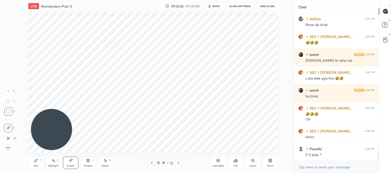
drag, startPoint x: 36, startPoint y: 166, endPoint x: 39, endPoint y: 159, distance: 8.5
click at [37, 166] on div "Pen" at bounding box center [36, 166] width 5 height 3
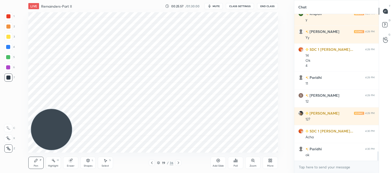
scroll to position [2157, 0]
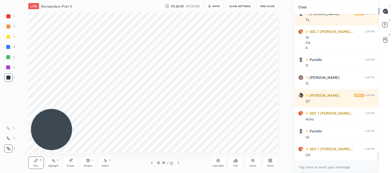
drag, startPoint x: 217, startPoint y: 164, endPoint x: 212, endPoint y: 161, distance: 5.7
click at [217, 164] on div "Add Slide" at bounding box center [218, 163] width 15 height 12
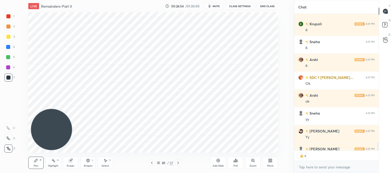
scroll to position [2471, 0]
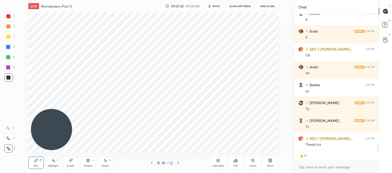
drag, startPoint x: 152, startPoint y: 162, endPoint x: 151, endPoint y: 158, distance: 4.5
click at [152, 162] on icon at bounding box center [152, 163] width 4 height 4
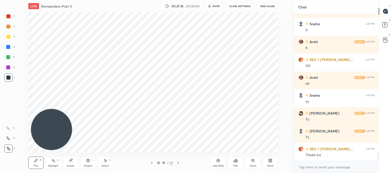
click at [219, 162] on icon at bounding box center [218, 161] width 4 height 4
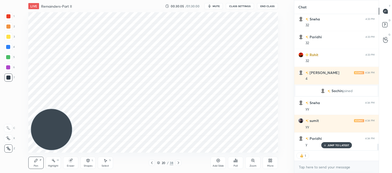
scroll to position [2721, 0]
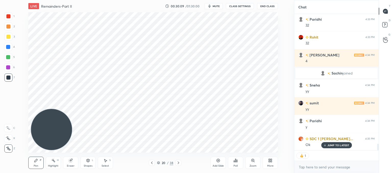
type textarea "x"
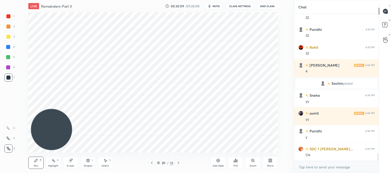
scroll to position [2711, 0]
drag, startPoint x: 229, startPoint y: 169, endPoint x: 232, endPoint y: 176, distance: 8.3
click at [232, 0] on html "1 2 3 4 5 6 7 C X Z C X Z E E Erase all H H LIVE Remainders-Part II 00:30:17 / …" at bounding box center [196, 0] width 392 height 0
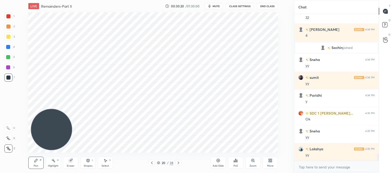
scroll to position [2764, 0]
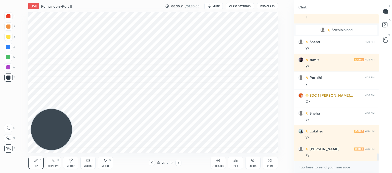
click at [218, 164] on div "Add Slide" at bounding box center [218, 163] width 15 height 12
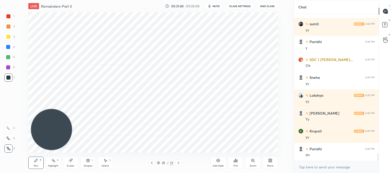
scroll to position [2818, 0]
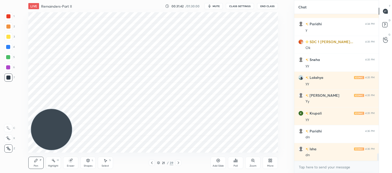
click at [239, 164] on div "Poll" at bounding box center [235, 163] width 15 height 12
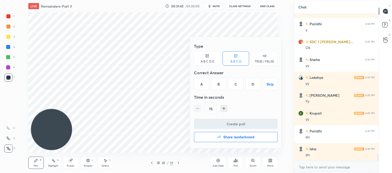
drag, startPoint x: 193, startPoint y: 54, endPoint x: 203, endPoint y: 58, distance: 10.5
click at [194, 54] on div "Type A B C D E A B C D TRUE / FALSE Correct Answer A B C D Skip Time in seconds…" at bounding box center [236, 92] width 92 height 111
click at [204, 58] on div "A B C D E" at bounding box center [207, 58] width 27 height 14
click at [248, 84] on div "D" at bounding box center [243, 84] width 12 height 12
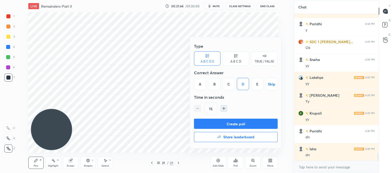
click at [224, 107] on icon "button" at bounding box center [223, 108] width 5 height 5
type input "45"
click at [225, 124] on button "Create poll" at bounding box center [236, 124] width 84 height 10
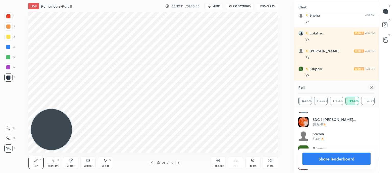
scroll to position [182, 0]
click at [372, 88] on icon at bounding box center [372, 87] width 4 height 4
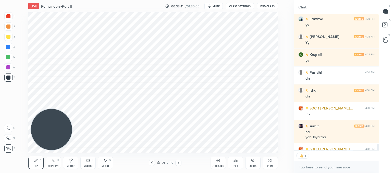
scroll to position [2905, 0]
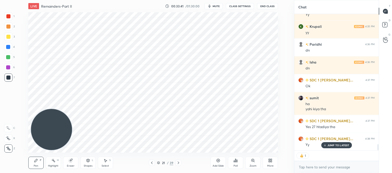
click at [178, 161] on icon at bounding box center [178, 163] width 4 height 4
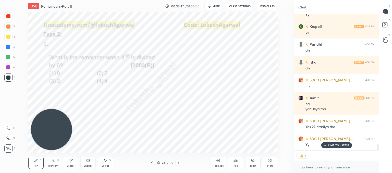
click at [179, 163] on icon at bounding box center [179, 163] width 2 height 3
type textarea "x"
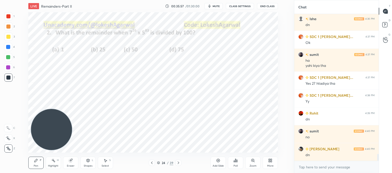
scroll to position [2966, 0]
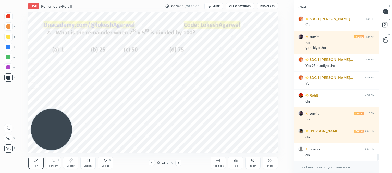
click at [235, 164] on div "Poll" at bounding box center [235, 163] width 15 height 12
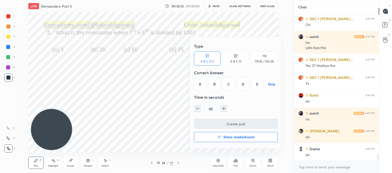
click at [232, 61] on div "A B C D" at bounding box center [236, 61] width 11 height 3
click at [218, 84] on div "B" at bounding box center [218, 84] width 15 height 12
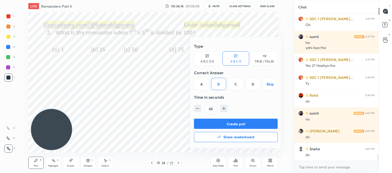
click at [198, 109] on icon "button" at bounding box center [197, 109] width 3 height 0
type input "30"
click at [206, 120] on button "Create poll" at bounding box center [236, 124] width 84 height 10
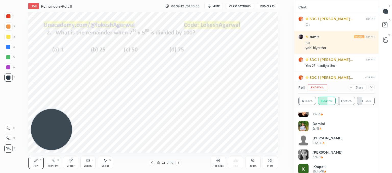
scroll to position [139, 0]
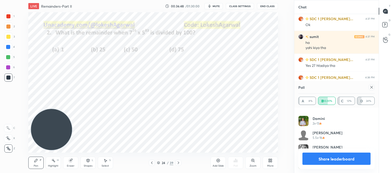
click at [373, 87] on icon at bounding box center [371, 87] width 3 height 3
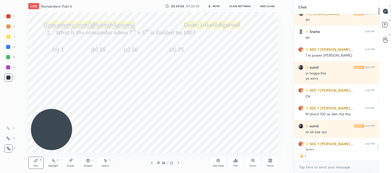
scroll to position [2, 2]
type textarea "x"
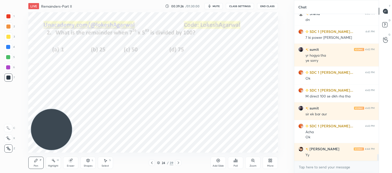
scroll to position [3119, 0]
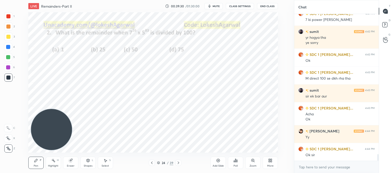
click at [177, 164] on icon at bounding box center [178, 163] width 4 height 4
click at [178, 165] on icon at bounding box center [178, 163] width 4 height 4
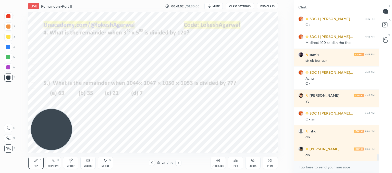
scroll to position [3173, 0]
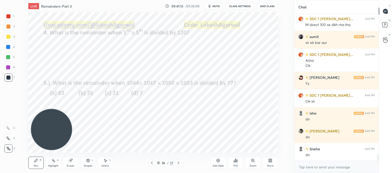
click at [236, 163] on icon at bounding box center [236, 161] width 4 height 4
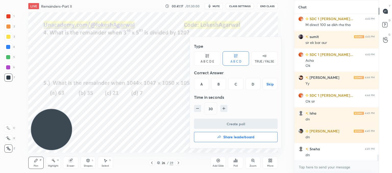
click at [211, 56] on div "A B C D E" at bounding box center [207, 58] width 27 height 14
click at [255, 80] on div "E" at bounding box center [257, 84] width 12 height 12
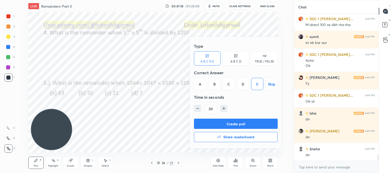
click at [220, 109] on button "button" at bounding box center [223, 108] width 7 height 7
type input "45"
click at [214, 125] on button "Create poll" at bounding box center [236, 124] width 84 height 10
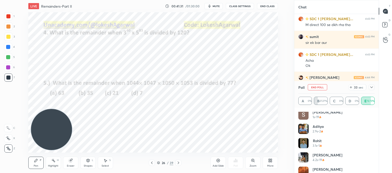
scroll to position [67, 0]
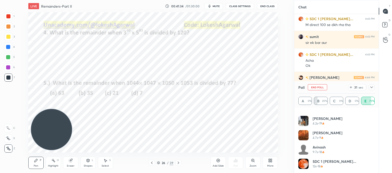
click at [371, 89] on icon at bounding box center [372, 87] width 4 height 4
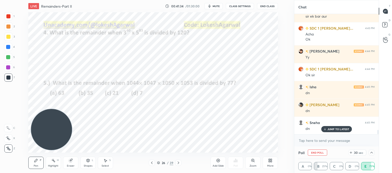
scroll to position [3199, 0]
click at [322, 142] on textarea at bounding box center [336, 141] width 76 height 8
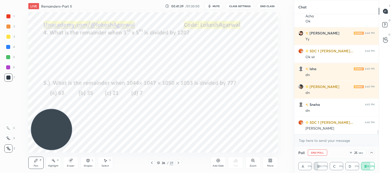
click at [372, 154] on icon at bounding box center [372, 153] width 4 height 4
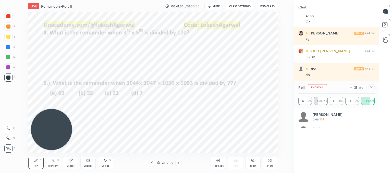
scroll to position [58, 75]
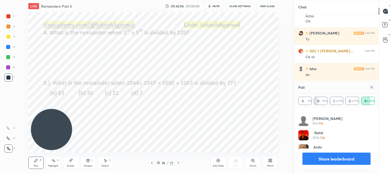
click at [374, 88] on icon at bounding box center [372, 87] width 4 height 4
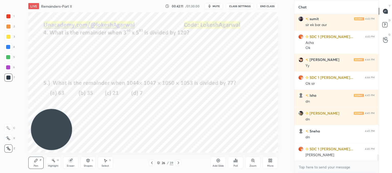
click at [72, 163] on div "Eraser" at bounding box center [70, 163] width 15 height 12
click at [37, 163] on div "Pen P" at bounding box center [35, 163] width 15 height 12
drag, startPoint x: 104, startPoint y: 161, endPoint x: 106, endPoint y: 157, distance: 5.1
click at [104, 161] on icon at bounding box center [105, 161] width 4 height 4
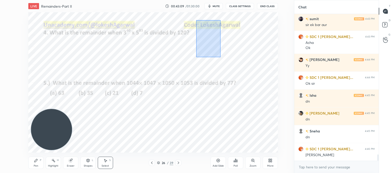
drag, startPoint x: 209, startPoint y: 37, endPoint x: 262, endPoint y: 104, distance: 86.5
click at [265, 106] on div "0 ° Undo Copy Duplicate Duplicate to new slide Delete" at bounding box center [153, 82] width 250 height 140
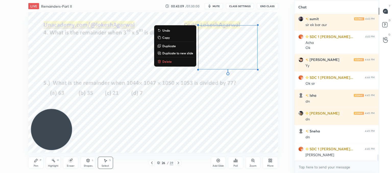
scroll to position [3208, 0]
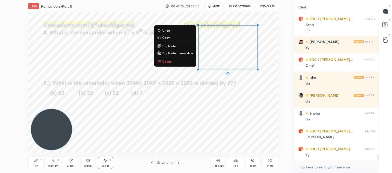
click at [167, 63] on p "Delete" at bounding box center [166, 61] width 9 height 4
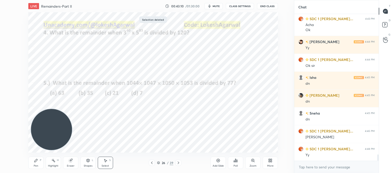
drag, startPoint x: 35, startPoint y: 160, endPoint x: 58, endPoint y: 142, distance: 28.7
click at [36, 160] on icon at bounding box center [36, 161] width 4 height 4
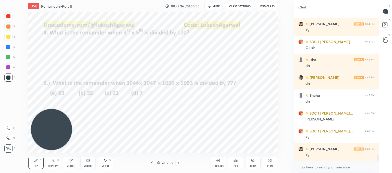
click at [150, 164] on icon at bounding box center [152, 163] width 4 height 4
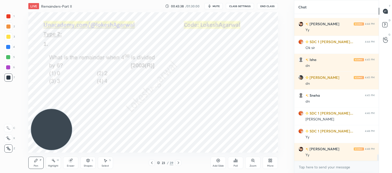
scroll to position [3244, 0]
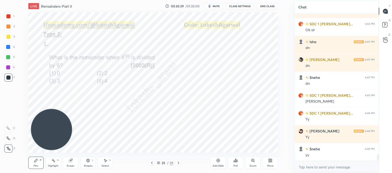
click at [180, 162] on icon at bounding box center [178, 163] width 4 height 4
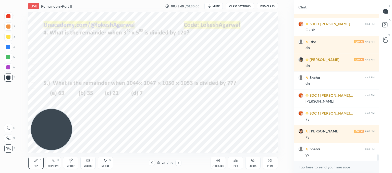
click at [180, 162] on icon at bounding box center [178, 163] width 4 height 4
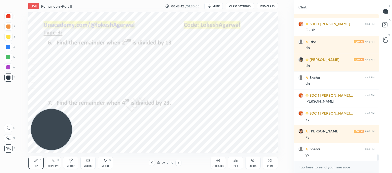
scroll to position [3262, 0]
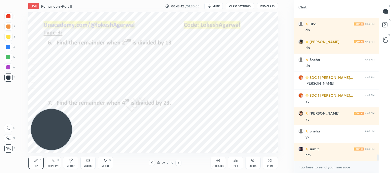
click at [151, 163] on icon at bounding box center [152, 163] width 2 height 3
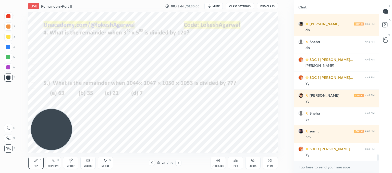
scroll to position [3298, 0]
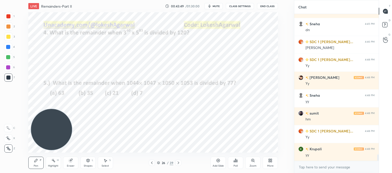
click at [203, 147] on div "LIVE Remainders-Part II 00:43:49 / 01:30:00 mute CLASS SETTINGS End Class Setti…" at bounding box center [153, 86] width 274 height 173
drag, startPoint x: 218, startPoint y: 166, endPoint x: 208, endPoint y: 156, distance: 14.1
click at [217, 166] on div "Add Slide" at bounding box center [218, 166] width 11 height 3
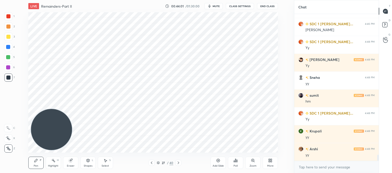
scroll to position [3316, 0]
click at [69, 160] on icon at bounding box center [71, 161] width 4 height 4
click at [37, 161] on icon at bounding box center [36, 161] width 4 height 4
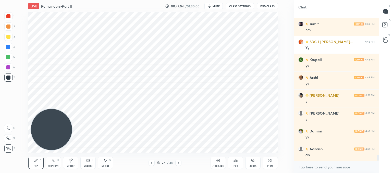
scroll to position [3405, 0]
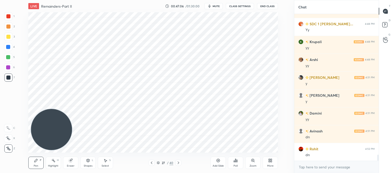
click at [233, 163] on div "Poll" at bounding box center [235, 163] width 15 height 12
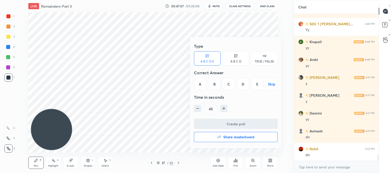
click at [245, 85] on div "D" at bounding box center [243, 84] width 12 height 12
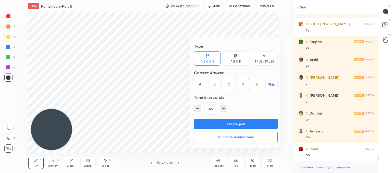
click at [230, 122] on button "Create poll" at bounding box center [236, 124] width 84 height 10
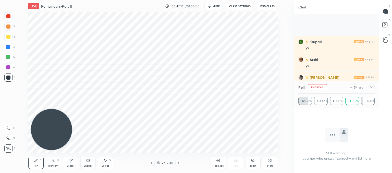
scroll to position [3449, 0]
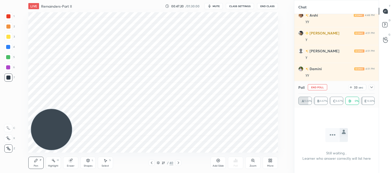
click at [324, 89] on button "End Poll" at bounding box center [317, 87] width 19 height 6
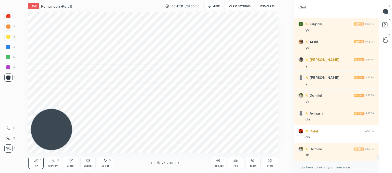
scroll to position [3423, 0]
click at [238, 163] on div "Poll" at bounding box center [235, 163] width 15 height 12
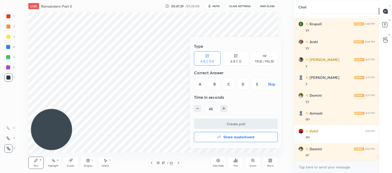
scroll to position [3441, 0]
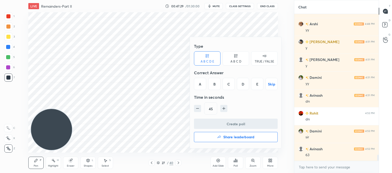
click at [198, 85] on div "A" at bounding box center [200, 84] width 12 height 12
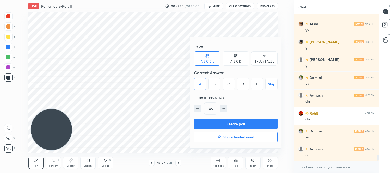
click at [227, 120] on button "Create poll" at bounding box center [236, 124] width 84 height 10
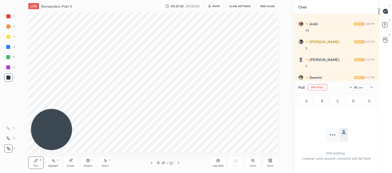
scroll to position [2, 2]
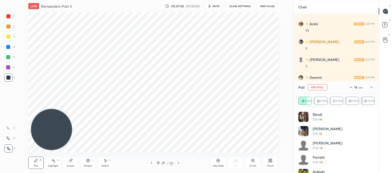
drag, startPoint x: 373, startPoint y: 89, endPoint x: 371, endPoint y: 91, distance: 3.1
click at [373, 89] on icon at bounding box center [372, 87] width 4 height 4
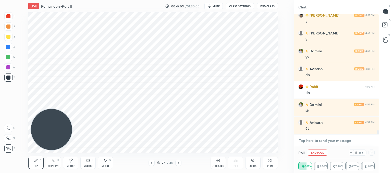
click at [321, 139] on textarea at bounding box center [336, 141] width 76 height 8
drag, startPoint x: 106, startPoint y: 163, endPoint x: 122, endPoint y: 156, distance: 17.4
click at [107, 163] on div "Select S" at bounding box center [105, 163] width 15 height 12
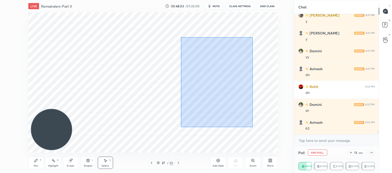
drag, startPoint x: 253, startPoint y: 127, endPoint x: 182, endPoint y: 24, distance: 124.9
click at [182, 24] on div "0 ° Undo Copy Duplicate Duplicate to new slide Delete" at bounding box center [153, 82] width 250 height 140
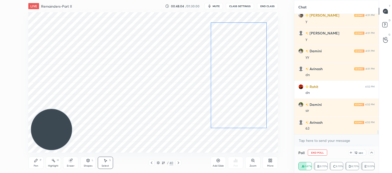
drag, startPoint x: 216, startPoint y: 60, endPoint x: 236, endPoint y: 59, distance: 20.2
click at [236, 59] on div "0 ° Undo Copy Duplicate Duplicate to new slide Delete" at bounding box center [153, 82] width 250 height 140
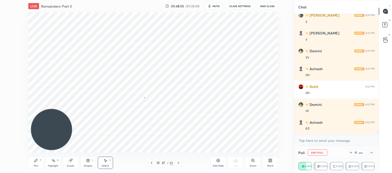
click at [144, 97] on div "0 ° Undo Copy Duplicate Duplicate to new slide Delete" at bounding box center [153, 82] width 250 height 140
click at [372, 151] on icon at bounding box center [372, 153] width 4 height 4
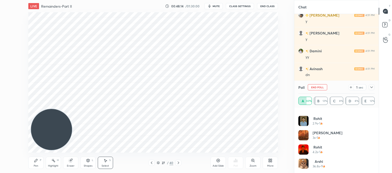
click at [351, 89] on div "1 sec" at bounding box center [358, 87] width 18 height 6
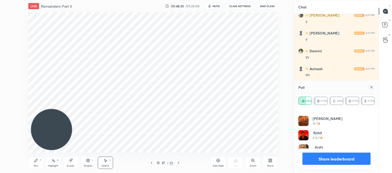
click at [372, 88] on icon at bounding box center [371, 87] width 3 height 3
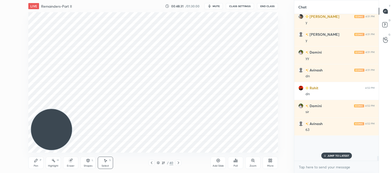
scroll to position [3454, 0]
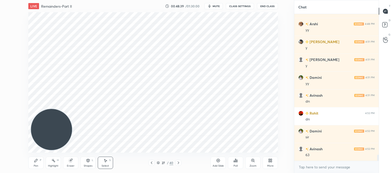
click at [37, 160] on icon at bounding box center [36, 161] width 4 height 4
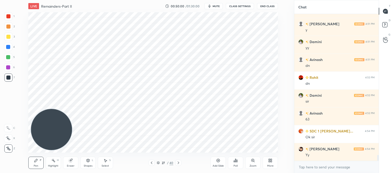
scroll to position [3494, 0]
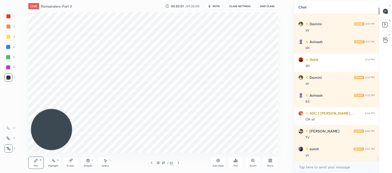
click at [215, 162] on div "Add Slide" at bounding box center [218, 163] width 15 height 12
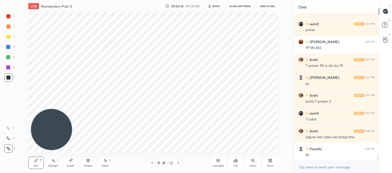
scroll to position [3172, 0]
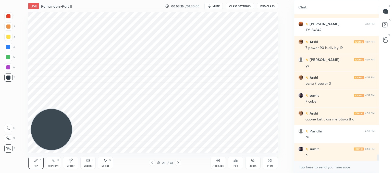
drag, startPoint x: 76, startPoint y: 159, endPoint x: 77, endPoint y: 154, distance: 5.3
click at [76, 159] on div "Eraser" at bounding box center [70, 163] width 15 height 12
click at [33, 165] on div "Pen P" at bounding box center [35, 163] width 15 height 12
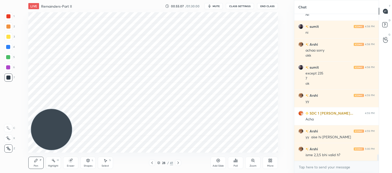
scroll to position [3312, 0]
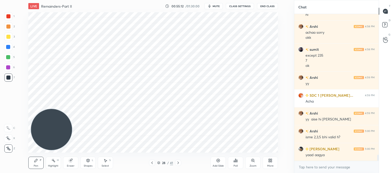
click at [218, 164] on div "Add Slide" at bounding box center [218, 163] width 15 height 12
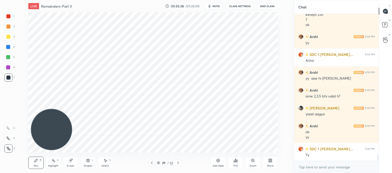
scroll to position [3371, 0]
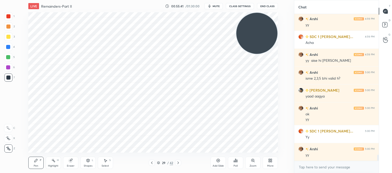
drag, startPoint x: 51, startPoint y: 121, endPoint x: 283, endPoint y: 5, distance: 259.1
click at [296, 0] on html "1 2 3 4 5 6 7 C X Z C X Z E E Erase all H H LIVE Remainders-Part II 00:55:41 / …" at bounding box center [196, 0] width 392 height 0
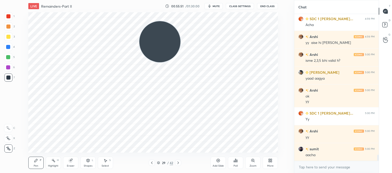
drag, startPoint x: 257, startPoint y: 31, endPoint x: 56, endPoint y: 129, distance: 222.8
click at [3, 124] on div "1 2 3 4 5 6 7 C X Z C X Z E E Erase all H H LIVE Remainders-Part II 00:55:51 / …" at bounding box center [145, 86] width 290 height 173
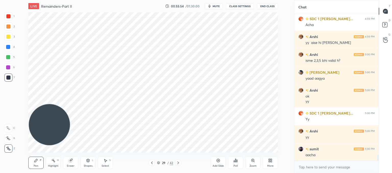
click at [151, 164] on icon at bounding box center [152, 163] width 4 height 4
drag, startPoint x: 219, startPoint y: 162, endPoint x: 215, endPoint y: 151, distance: 11.9
click at [219, 161] on icon at bounding box center [218, 161] width 4 height 4
drag, startPoint x: 74, startPoint y: 164, endPoint x: 77, endPoint y: 155, distance: 9.5
click at [75, 164] on div "Eraser" at bounding box center [70, 163] width 15 height 12
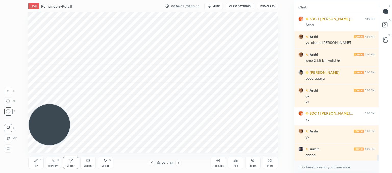
drag, startPoint x: 37, startPoint y: 161, endPoint x: 40, endPoint y: 157, distance: 5.4
click at [37, 161] on icon at bounding box center [36, 161] width 4 height 4
click at [68, 165] on div "Eraser" at bounding box center [71, 166] width 8 height 3
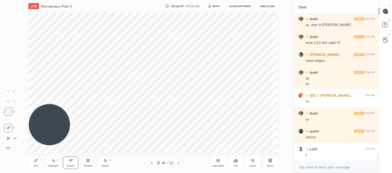
click at [34, 164] on div "Pen P" at bounding box center [35, 163] width 15 height 12
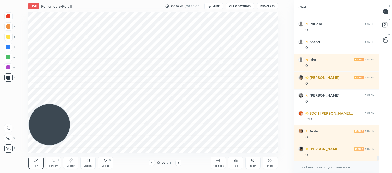
scroll to position [4014, 0]
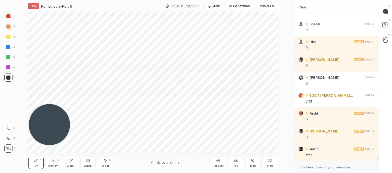
click at [70, 162] on icon at bounding box center [71, 161] width 4 height 4
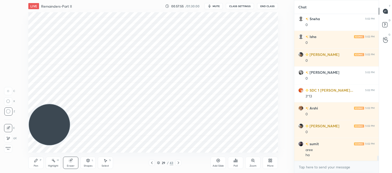
drag, startPoint x: 40, startPoint y: 163, endPoint x: 45, endPoint y: 160, distance: 6.4
click at [40, 163] on div "Pen P" at bounding box center [35, 163] width 15 height 12
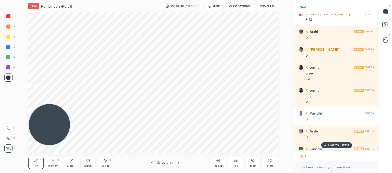
scroll to position [4124, 0]
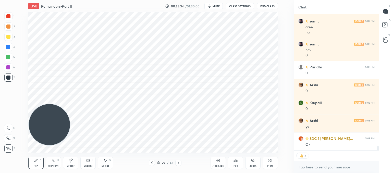
click at [151, 162] on icon at bounding box center [152, 163] width 4 height 4
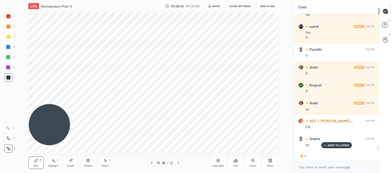
click at [178, 161] on icon at bounding box center [178, 163] width 4 height 4
click at [178, 164] on icon at bounding box center [178, 163] width 4 height 4
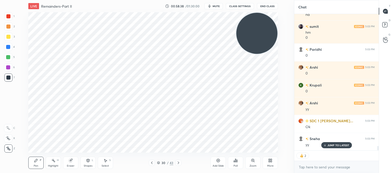
drag, startPoint x: 51, startPoint y: 124, endPoint x: 270, endPoint y: -4, distance: 254.3
click at [270, 0] on html "1 2 3 4 5 6 7 C X Z C X Z E E Erase all H H LIVE Remainders-Part II 00:58:38 / …" at bounding box center [196, 0] width 392 height 0
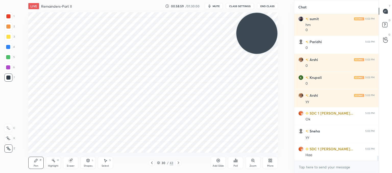
scroll to position [4185, 0]
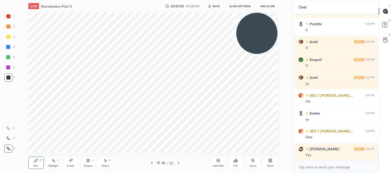
click at [72, 162] on div "Eraser" at bounding box center [70, 163] width 15 height 12
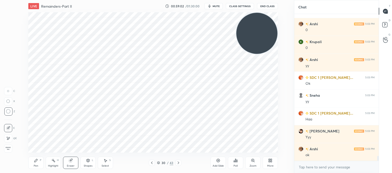
click at [36, 163] on div "Pen P" at bounding box center [35, 163] width 15 height 12
click at [151, 163] on icon at bounding box center [152, 163] width 4 height 4
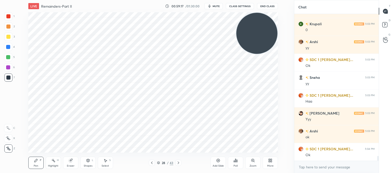
click at [178, 164] on icon at bounding box center [179, 163] width 2 height 3
drag, startPoint x: 214, startPoint y: 161, endPoint x: 213, endPoint y: 159, distance: 3.1
click at [215, 161] on div "Add Slide" at bounding box center [218, 163] width 15 height 12
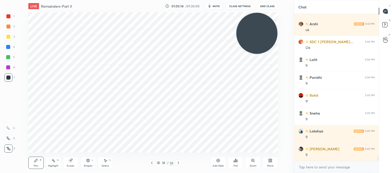
scroll to position [4333, 0]
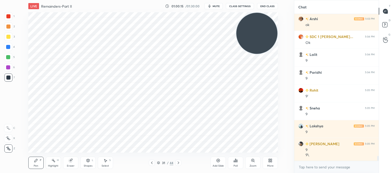
click at [69, 161] on icon at bounding box center [70, 160] width 3 height 3
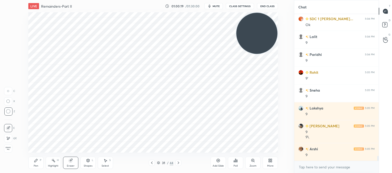
drag, startPoint x: 36, startPoint y: 160, endPoint x: 37, endPoint y: 157, distance: 3.2
click at [36, 159] on icon at bounding box center [36, 161] width 4 height 4
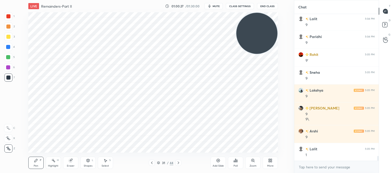
click at [71, 165] on div "Eraser" at bounding box center [71, 166] width 8 height 3
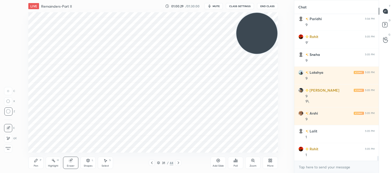
drag, startPoint x: 37, startPoint y: 163, endPoint x: 39, endPoint y: 155, distance: 8.0
click at [37, 163] on div "Pen P" at bounding box center [35, 163] width 15 height 12
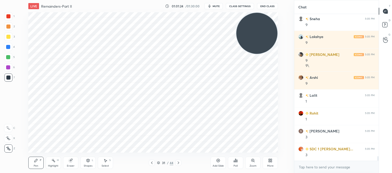
scroll to position [4441, 0]
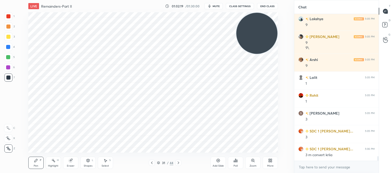
click at [73, 160] on div "Eraser" at bounding box center [70, 163] width 15 height 12
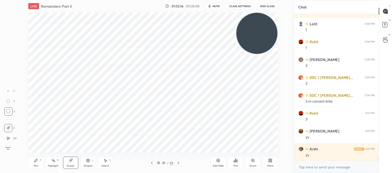
scroll to position [4512, 0]
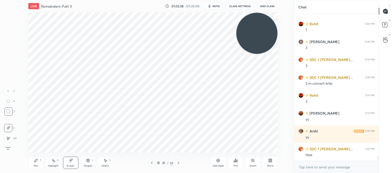
drag, startPoint x: 35, startPoint y: 165, endPoint x: 47, endPoint y: 157, distance: 14.2
click at [37, 165] on div "Pen" at bounding box center [36, 166] width 5 height 3
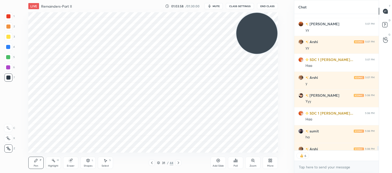
scroll to position [4630, 0]
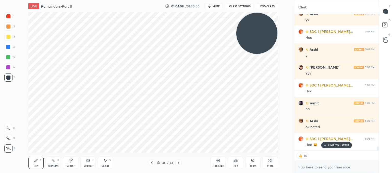
click at [270, 160] on icon at bounding box center [269, 159] width 1 height 1
click at [234, 109] on div "Upload File" at bounding box center [241, 109] width 20 height 12
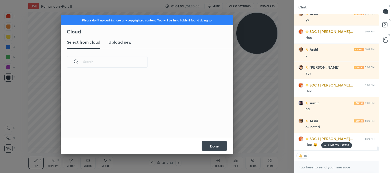
scroll to position [63, 164]
click at [119, 43] on h3 "Upload new" at bounding box center [120, 42] width 23 height 6
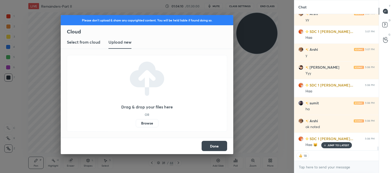
click at [148, 120] on label "Browse" at bounding box center [147, 123] width 23 height 8
click at [136, 120] on input "Browse" at bounding box center [136, 123] width 0 height 8
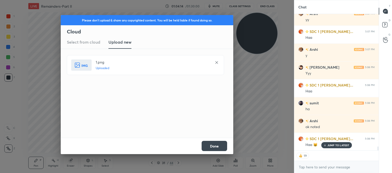
click at [208, 144] on button "Done" at bounding box center [215, 146] width 26 height 10
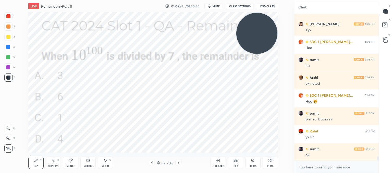
scroll to position [4691, 0]
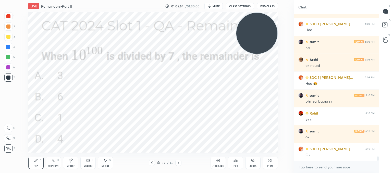
click at [274, 165] on div "More" at bounding box center [270, 163] width 15 height 12
click at [240, 111] on div "Upload File" at bounding box center [241, 112] width 13 height 3
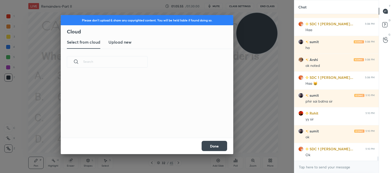
scroll to position [1, 3]
click at [113, 44] on h3 "Upload new" at bounding box center [120, 42] width 23 height 6
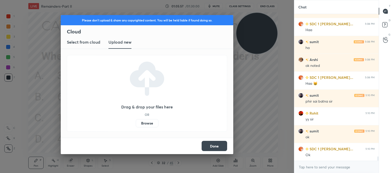
click at [141, 123] on label "Browse" at bounding box center [147, 123] width 23 height 8
click at [136, 123] on input "Browse" at bounding box center [136, 123] width 0 height 8
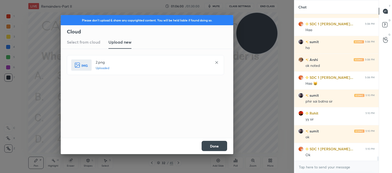
click at [218, 147] on button "Done" at bounding box center [215, 146] width 26 height 10
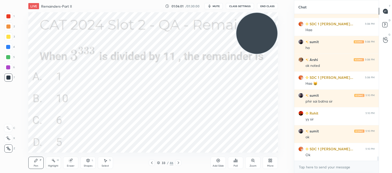
scroll to position [4709, 0]
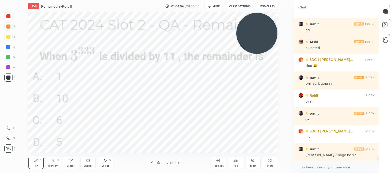
click at [238, 164] on div "Poll" at bounding box center [235, 163] width 15 height 12
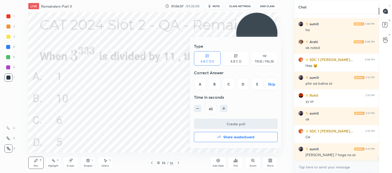
click at [238, 64] on div "A B C D" at bounding box center [236, 58] width 27 height 14
click at [255, 86] on div "D" at bounding box center [253, 84] width 15 height 12
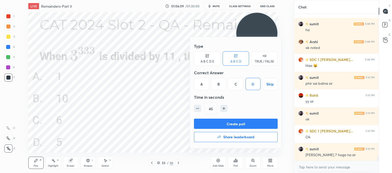
click at [234, 123] on button "Create poll" at bounding box center [236, 124] width 84 height 10
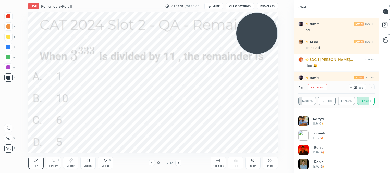
scroll to position [67, 0]
click at [351, 87] on icon at bounding box center [351, 87] width 4 height 4
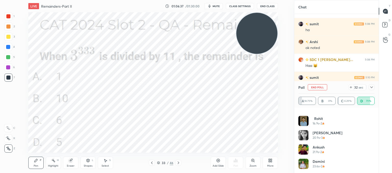
scroll to position [125, 0]
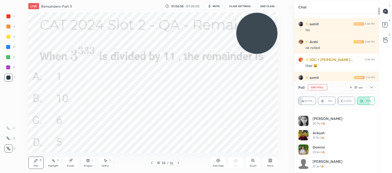
click at [371, 88] on icon at bounding box center [372, 87] width 4 height 4
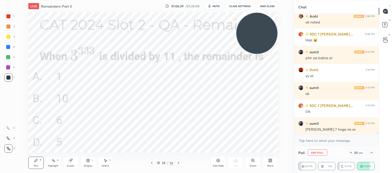
scroll to position [4735, 0]
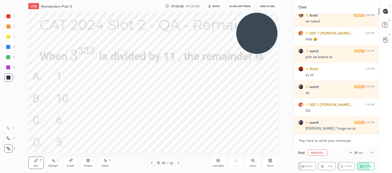
click at [306, 142] on textarea at bounding box center [336, 141] width 76 height 8
click at [373, 152] on icon at bounding box center [372, 153] width 4 height 4
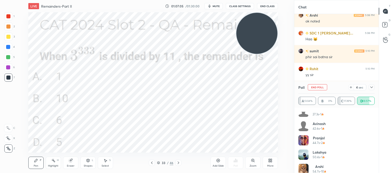
scroll to position [182, 0]
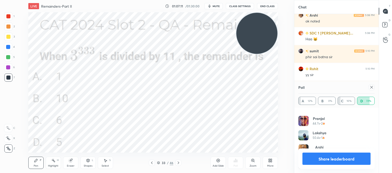
drag, startPoint x: 374, startPoint y: 88, endPoint x: 370, endPoint y: 89, distance: 4.1
click at [373, 88] on div at bounding box center [372, 87] width 6 height 6
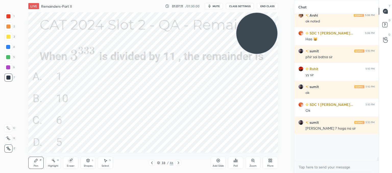
scroll to position [2, 2]
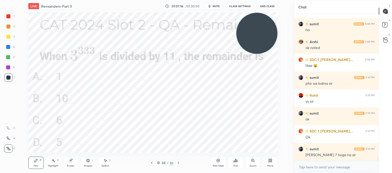
click at [70, 165] on div "Eraser" at bounding box center [71, 166] width 8 height 3
drag, startPoint x: 38, startPoint y: 163, endPoint x: 44, endPoint y: 156, distance: 9.4
click at [39, 163] on div "Pen P" at bounding box center [35, 163] width 15 height 12
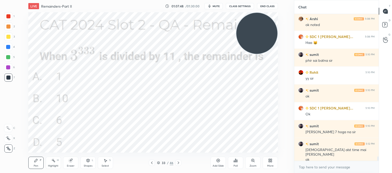
drag, startPoint x: 71, startPoint y: 162, endPoint x: 74, endPoint y: 159, distance: 3.7
click at [73, 162] on div "Eraser" at bounding box center [70, 163] width 15 height 12
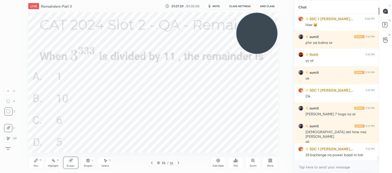
click at [36, 163] on div "Pen P" at bounding box center [35, 163] width 15 height 12
drag, startPoint x: 73, startPoint y: 162, endPoint x: 75, endPoint y: 157, distance: 5.6
click at [73, 161] on div "Eraser" at bounding box center [70, 163] width 15 height 12
click at [37, 164] on div "Pen P" at bounding box center [35, 163] width 15 height 12
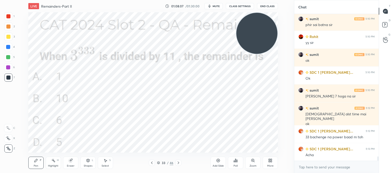
scroll to position [4785, 0]
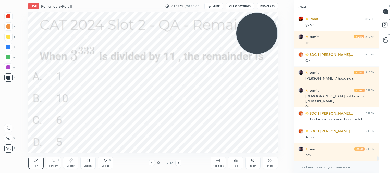
click at [270, 161] on icon at bounding box center [269, 161] width 1 height 1
click at [241, 110] on div "Upload File" at bounding box center [241, 109] width 20 height 12
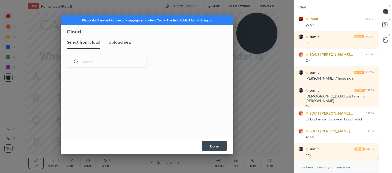
scroll to position [63, 164]
click at [119, 44] on h3 "Upload new" at bounding box center [120, 42] width 23 height 6
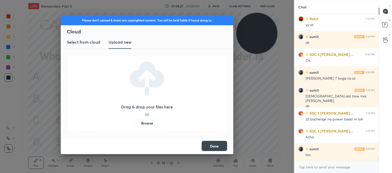
click at [148, 124] on label "Browse" at bounding box center [147, 123] width 23 height 8
click at [136, 124] on input "Browse" at bounding box center [136, 123] width 0 height 8
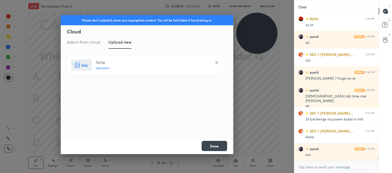
click at [209, 144] on button "Done" at bounding box center [215, 146] width 26 height 10
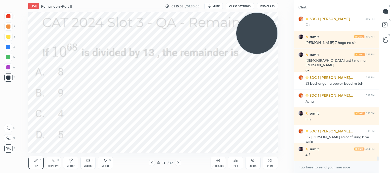
scroll to position [4839, 0]
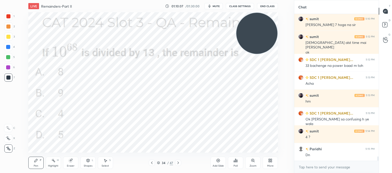
click at [239, 163] on div "Poll" at bounding box center [235, 163] width 15 height 12
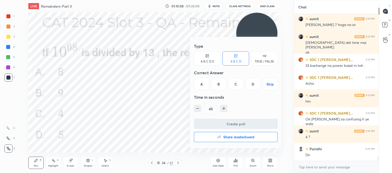
click at [221, 81] on div "B" at bounding box center [218, 84] width 15 height 12
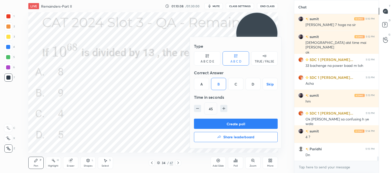
click at [218, 123] on button "Create poll" at bounding box center [236, 124] width 84 height 10
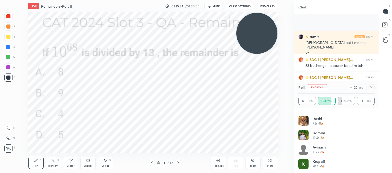
scroll to position [4883, 0]
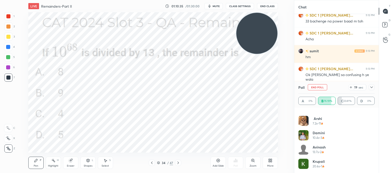
click at [371, 87] on icon at bounding box center [372, 87] width 4 height 4
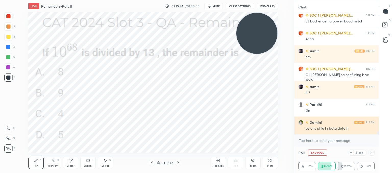
scroll to position [0, 0]
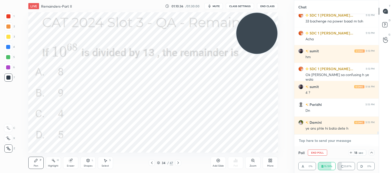
click at [317, 137] on textarea at bounding box center [336, 141] width 76 height 8
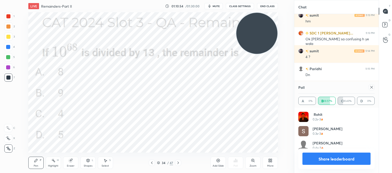
scroll to position [1, 2]
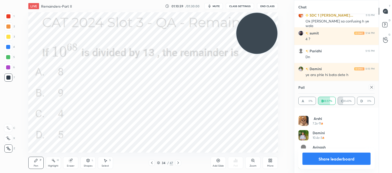
click at [372, 87] on icon at bounding box center [372, 87] width 4 height 4
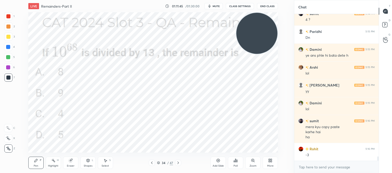
drag, startPoint x: 221, startPoint y: 163, endPoint x: 211, endPoint y: 152, distance: 14.3
click at [221, 162] on div "Add Slide" at bounding box center [218, 163] width 15 height 12
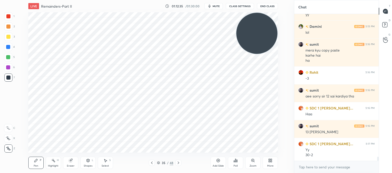
scroll to position [5051, 0]
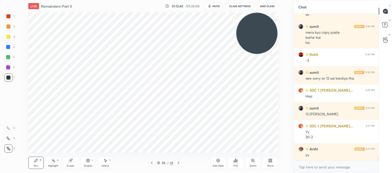
drag, startPoint x: 151, startPoint y: 164, endPoint x: 153, endPoint y: 161, distance: 2.6
click at [151, 164] on icon at bounding box center [152, 163] width 4 height 4
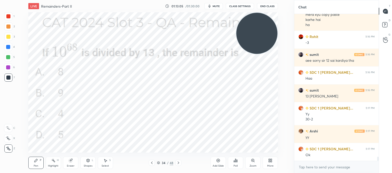
scroll to position [5087, 0]
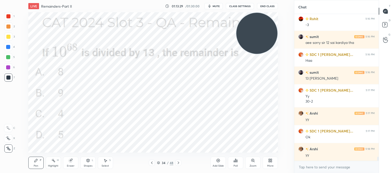
click at [67, 81] on div "Setting up your live class Poll for secs No correct answer Start poll" at bounding box center [153, 82] width 274 height 140
click at [60, 82] on div "Setting up your live class Poll for secs No correct answer Start poll" at bounding box center [153, 82] width 274 height 140
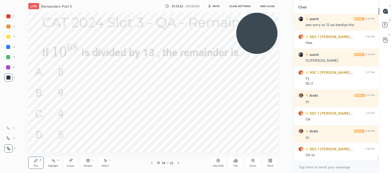
drag, startPoint x: 219, startPoint y: 165, endPoint x: 217, endPoint y: 150, distance: 14.5
click at [220, 165] on div "Add Slide" at bounding box center [218, 166] width 11 height 3
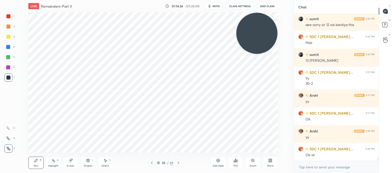
drag, startPoint x: 69, startPoint y: 162, endPoint x: 72, endPoint y: 152, distance: 9.9
click at [71, 158] on div "Eraser" at bounding box center [70, 163] width 15 height 12
drag, startPoint x: 36, startPoint y: 163, endPoint x: 38, endPoint y: 158, distance: 4.9
click at [37, 161] on icon at bounding box center [36, 161] width 4 height 4
drag, startPoint x: 69, startPoint y: 164, endPoint x: 69, endPoint y: 160, distance: 3.7
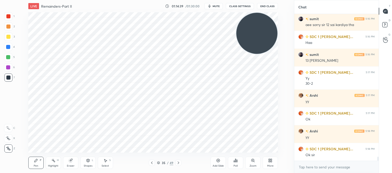
click at [69, 164] on div "Eraser" at bounding box center [70, 163] width 15 height 12
click at [37, 165] on div "Pen" at bounding box center [36, 166] width 5 height 3
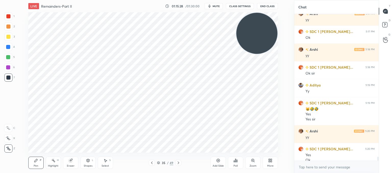
scroll to position [5191, 0]
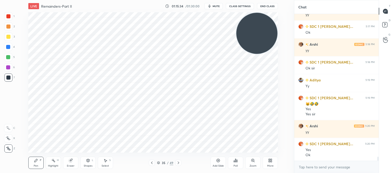
click at [152, 163] on icon at bounding box center [152, 163] width 4 height 4
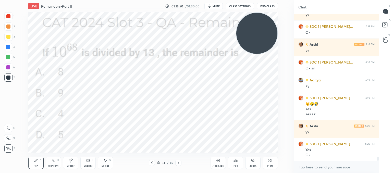
click at [153, 162] on icon at bounding box center [152, 163] width 4 height 4
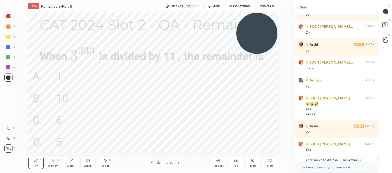
scroll to position [5196, 0]
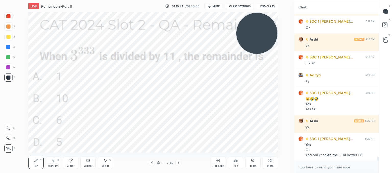
drag, startPoint x: 177, startPoint y: 162, endPoint x: 177, endPoint y: 157, distance: 5.1
click at [177, 163] on icon at bounding box center [178, 163] width 4 height 4
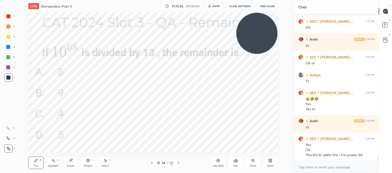
click at [220, 166] on div "Add Slide" at bounding box center [218, 166] width 11 height 3
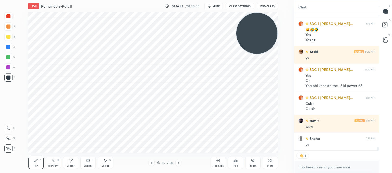
scroll to position [5283, 0]
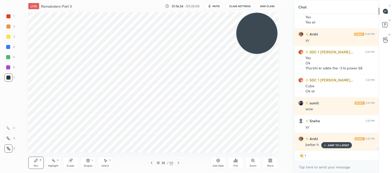
type textarea "x"
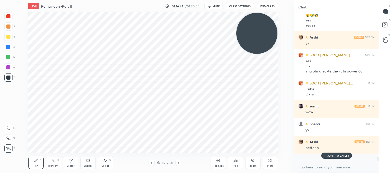
scroll to position [145, 83]
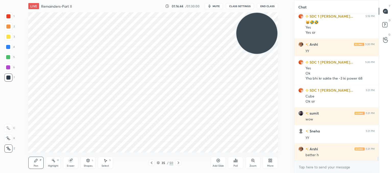
click at [218, 163] on div "Add Slide" at bounding box center [218, 163] width 15 height 12
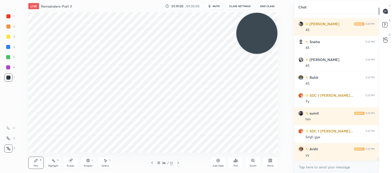
scroll to position [5541, 0]
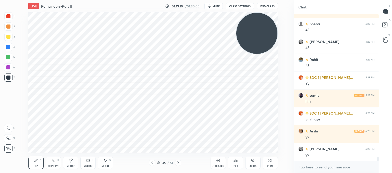
click at [179, 163] on icon at bounding box center [178, 163] width 4 height 4
click at [181, 163] on div at bounding box center [178, 163] width 6 height 6
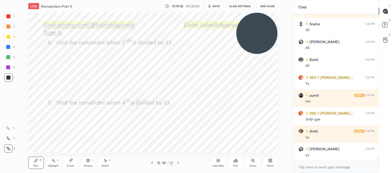
click at [178, 162] on icon at bounding box center [178, 163] width 2 height 3
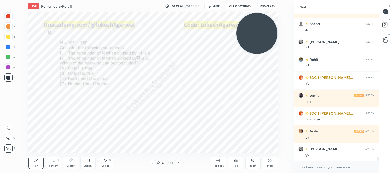
scroll to position [5559, 0]
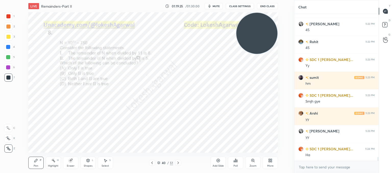
click at [179, 163] on icon at bounding box center [178, 163] width 4 height 4
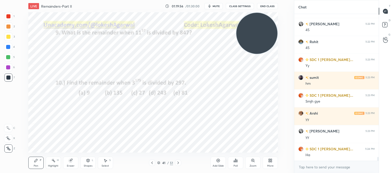
click at [236, 161] on icon at bounding box center [236, 161] width 4 height 4
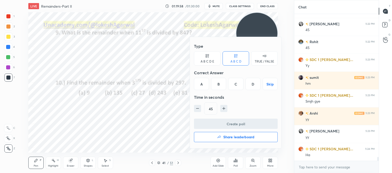
click at [205, 63] on div "A B C D E" at bounding box center [208, 61] width 14 height 3
click at [243, 85] on div "D" at bounding box center [243, 84] width 12 height 12
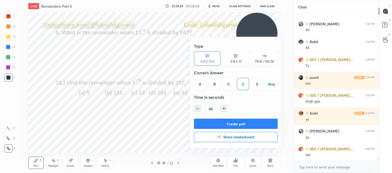
click at [222, 111] on icon "button" at bounding box center [223, 108] width 5 height 5
type input "60"
click at [221, 125] on button "Create poll" at bounding box center [236, 124] width 84 height 10
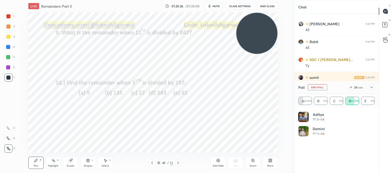
scroll to position [2, 2]
click at [352, 87] on icon at bounding box center [351, 87] width 4 height 4
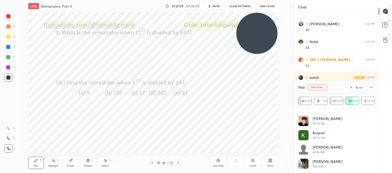
scroll to position [96, 0]
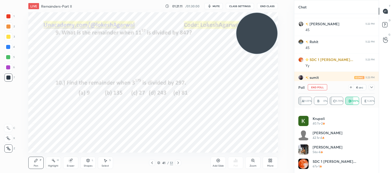
click at [349, 86] on div "Poll End Poll 4 sec" at bounding box center [336, 87] width 76 height 12
click at [351, 87] on icon at bounding box center [351, 87] width 2 height 0
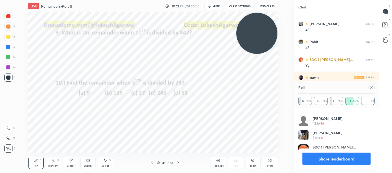
click at [372, 88] on icon at bounding box center [371, 87] width 3 height 3
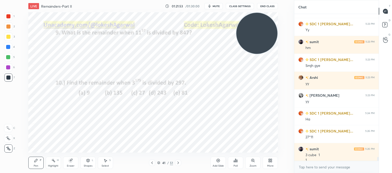
scroll to position [5600, 0]
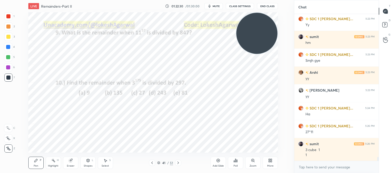
click at [178, 162] on icon at bounding box center [178, 163] width 4 height 4
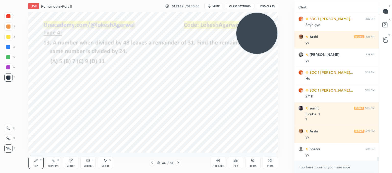
scroll to position [5653, 0]
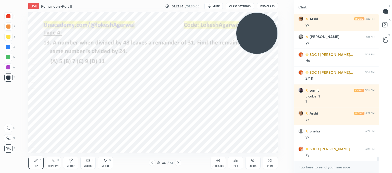
drag, startPoint x: 260, startPoint y: 32, endPoint x: 3, endPoint y: 152, distance: 283.7
click at [0, 155] on div "1 2 3 4 5 6 7 C X Z C X Z E E Erase all H H LIVE Remainders-Part II 01:22:36 / …" at bounding box center [145, 86] width 290 height 173
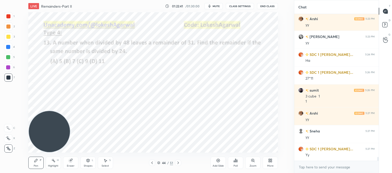
click at [177, 165] on icon at bounding box center [178, 163] width 4 height 4
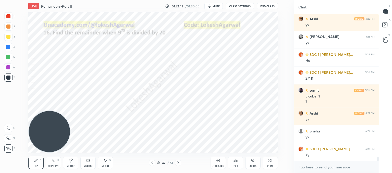
click at [177, 165] on icon at bounding box center [178, 163] width 4 height 4
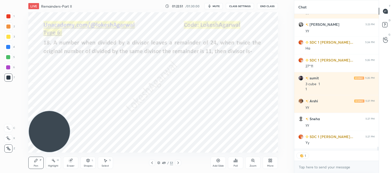
scroll to position [4821, 0]
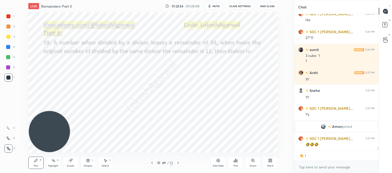
click at [179, 162] on icon at bounding box center [178, 163] width 4 height 4
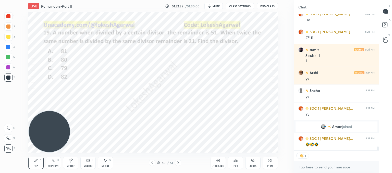
click at [179, 162] on icon at bounding box center [178, 163] width 4 height 4
click at [153, 162] on icon at bounding box center [152, 163] width 4 height 4
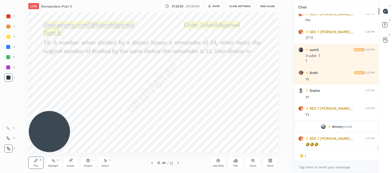
click at [153, 162] on icon at bounding box center [152, 163] width 4 height 4
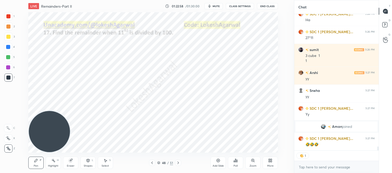
scroll to position [4839, 0]
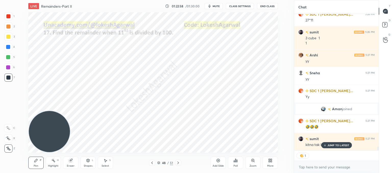
click at [153, 162] on icon at bounding box center [152, 163] width 4 height 4
drag, startPoint x: 331, startPoint y: 145, endPoint x: 280, endPoint y: 141, distance: 51.8
click at [331, 146] on p "JUMP TO LATEST" at bounding box center [339, 145] width 22 height 3
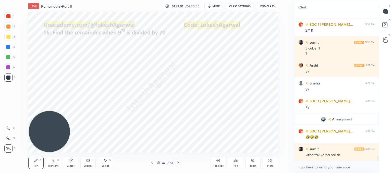
scroll to position [4829, 0]
click at [153, 163] on icon at bounding box center [152, 163] width 4 height 4
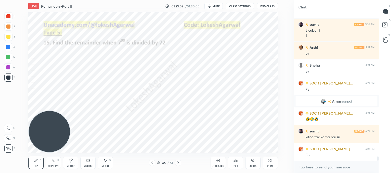
click at [153, 163] on icon at bounding box center [152, 163] width 4 height 4
click at [153, 164] on icon at bounding box center [152, 163] width 4 height 4
click at [151, 162] on icon at bounding box center [152, 163] width 4 height 4
click at [152, 163] on icon at bounding box center [152, 163] width 4 height 4
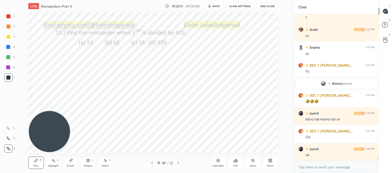
click at [153, 164] on icon at bounding box center [152, 163] width 4 height 4
click at [154, 163] on icon at bounding box center [152, 163] width 4 height 4
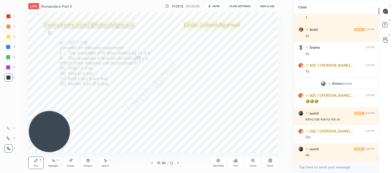
scroll to position [4882, 0]
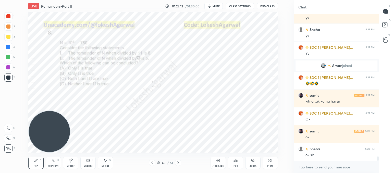
click at [154, 163] on icon at bounding box center [152, 163] width 4 height 4
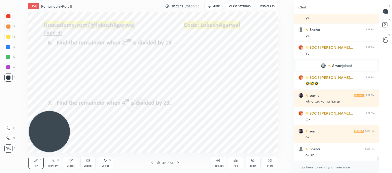
click at [154, 163] on icon at bounding box center [152, 163] width 4 height 4
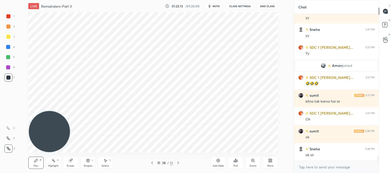
click at [154, 163] on div at bounding box center [152, 163] width 6 height 6
click at [155, 163] on div at bounding box center [152, 163] width 6 height 6
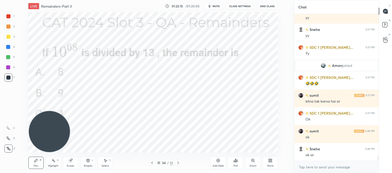
click at [155, 163] on div at bounding box center [152, 163] width 6 height 6
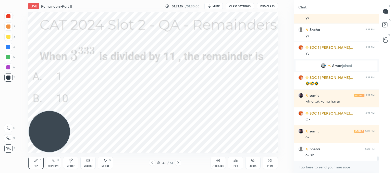
click at [155, 163] on div "33 / 51" at bounding box center [165, 163] width 32 height 6
click at [153, 163] on icon at bounding box center [152, 163] width 4 height 4
click at [153, 164] on icon at bounding box center [152, 163] width 4 height 4
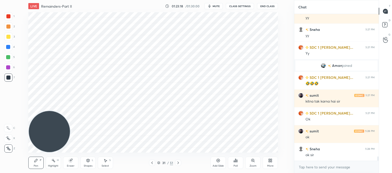
click at [154, 164] on div at bounding box center [152, 163] width 6 height 6
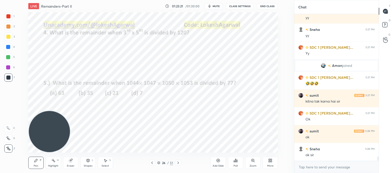
click at [154, 163] on div at bounding box center [152, 163] width 6 height 6
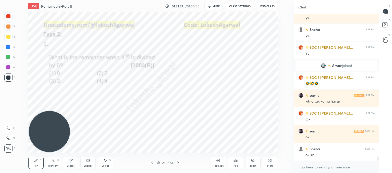
scroll to position [4900, 0]
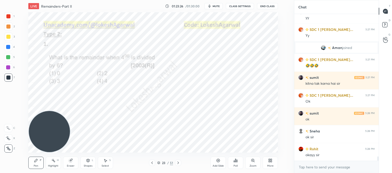
click at [179, 164] on icon at bounding box center [178, 163] width 4 height 4
click at [178, 163] on icon at bounding box center [178, 163] width 4 height 4
click at [178, 164] on icon at bounding box center [178, 163] width 4 height 4
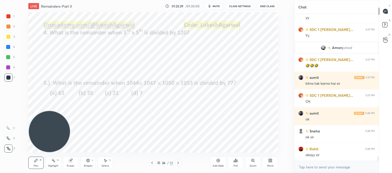
click at [178, 164] on icon at bounding box center [178, 163] width 2 height 3
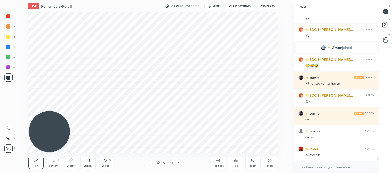
click at [178, 163] on icon at bounding box center [178, 163] width 2 height 3
click at [178, 164] on icon at bounding box center [178, 163] width 4 height 4
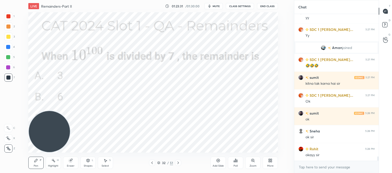
click at [179, 164] on icon at bounding box center [178, 163] width 4 height 4
click at [179, 165] on icon at bounding box center [178, 163] width 4 height 4
click at [178, 165] on div at bounding box center [178, 163] width 6 height 6
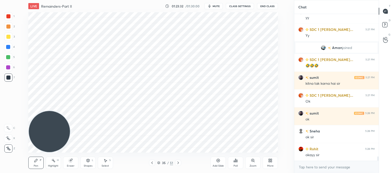
click at [178, 165] on div at bounding box center [178, 163] width 6 height 6
click at [179, 166] on div at bounding box center [178, 163] width 6 height 6
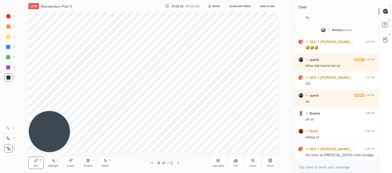
click at [179, 166] on div at bounding box center [178, 163] width 6 height 6
click at [180, 166] on div "Pen P Highlight H Eraser Shapes L Select S 38 / 51 Add Slide Poll Zoom More" at bounding box center [153, 163] width 250 height 20
click at [179, 163] on icon at bounding box center [178, 163] width 4 height 4
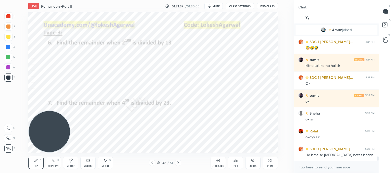
click at [178, 164] on icon at bounding box center [178, 163] width 4 height 4
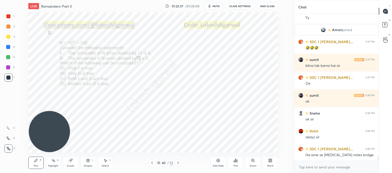
click at [179, 163] on icon at bounding box center [178, 163] width 4 height 4
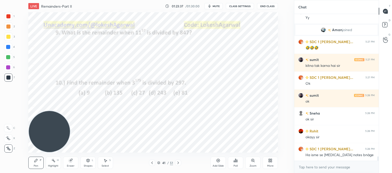
click at [179, 163] on icon at bounding box center [178, 163] width 4 height 4
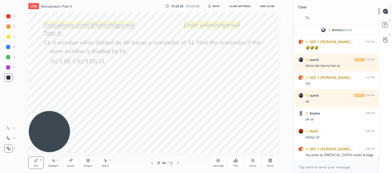
click at [179, 163] on icon at bounding box center [178, 163] width 4 height 4
click at [151, 162] on icon at bounding box center [152, 163] width 4 height 4
drag, startPoint x: 218, startPoint y: 161, endPoint x: 215, endPoint y: 158, distance: 3.6
click at [218, 161] on icon at bounding box center [219, 161] width 2 height 2
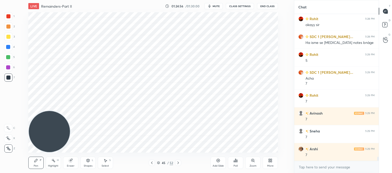
scroll to position [5048, 0]
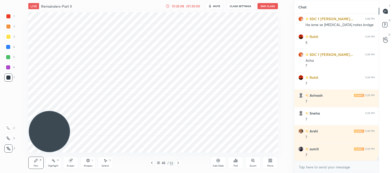
click at [219, 165] on div "Add Slide" at bounding box center [218, 166] width 11 height 3
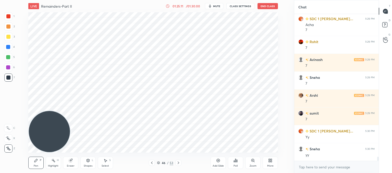
scroll to position [5102, 0]
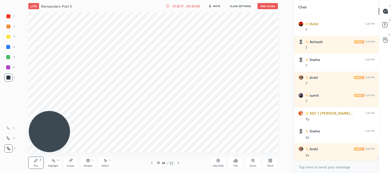
drag, startPoint x: 70, startPoint y: 158, endPoint x: 73, endPoint y: 153, distance: 4.8
click at [72, 154] on div "Pen P Highlight H Eraser Shapes L Select S 46 / 53 Add Slide Poll Zoom More" at bounding box center [153, 163] width 250 height 20
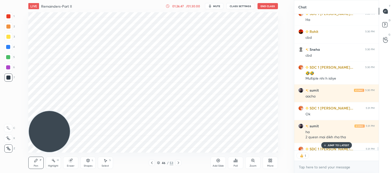
scroll to position [5319, 0]
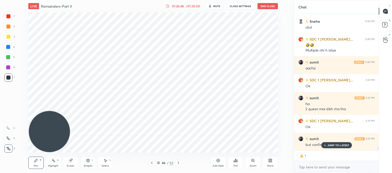
drag, startPoint x: 335, startPoint y: 145, endPoint x: 291, endPoint y: 141, distance: 43.8
click at [334, 144] on p "JUMP TO LATEST" at bounding box center [339, 145] width 22 height 3
click at [176, 163] on icon at bounding box center [178, 163] width 4 height 4
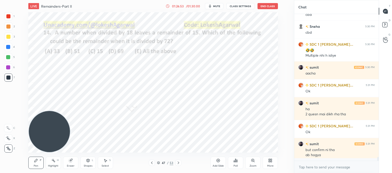
scroll to position [5314, 0]
click at [153, 161] on icon at bounding box center [152, 163] width 4 height 4
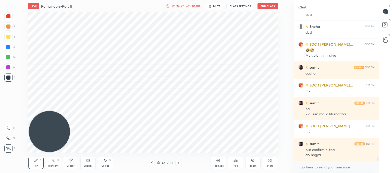
drag, startPoint x: 219, startPoint y: 162, endPoint x: 219, endPoint y: 158, distance: 4.1
click at [219, 162] on icon at bounding box center [218, 161] width 4 height 4
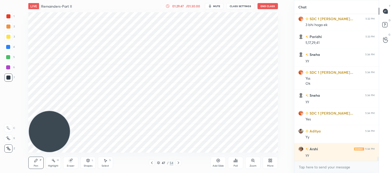
scroll to position [5676, 0]
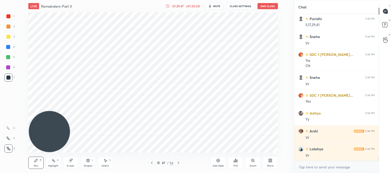
click at [151, 162] on icon at bounding box center [152, 163] width 4 height 4
click at [178, 164] on icon at bounding box center [178, 163] width 4 height 4
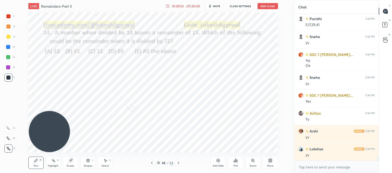
drag, startPoint x: 178, startPoint y: 162, endPoint x: 171, endPoint y: 154, distance: 10.8
click at [178, 161] on icon at bounding box center [178, 163] width 4 height 4
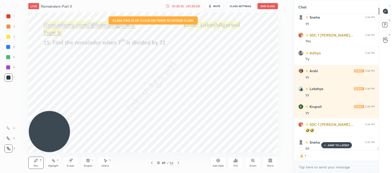
scroll to position [5740, 0]
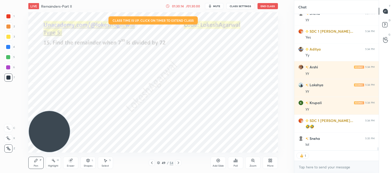
click at [269, 8] on button "End Class" at bounding box center [268, 6] width 20 height 6
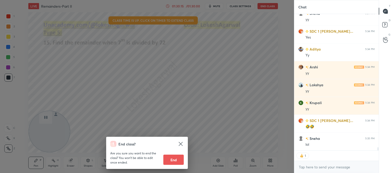
click at [172, 160] on button "End" at bounding box center [173, 160] width 20 height 10
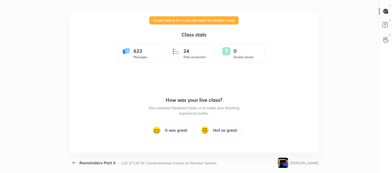
scroll to position [0, 0]
click at [165, 128] on h3 "It was great" at bounding box center [176, 130] width 22 height 6
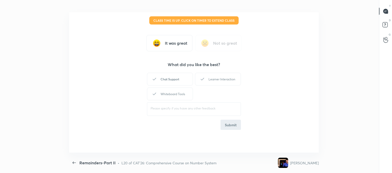
click at [173, 81] on div "Chat Support" at bounding box center [170, 79] width 46 height 13
click at [214, 78] on div "Learner Interaction" at bounding box center [218, 79] width 46 height 13
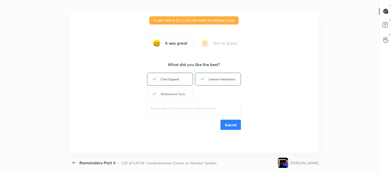
click at [167, 92] on div "Whiteboard Tools" at bounding box center [170, 94] width 46 height 13
click at [236, 124] on button "Submit" at bounding box center [231, 125] width 20 height 10
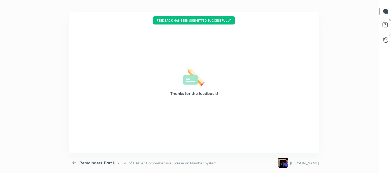
type textarea "x"
